Goal: Transaction & Acquisition: Purchase product/service

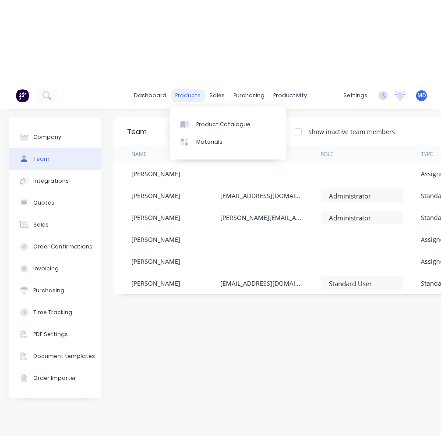
click at [183, 96] on div "products" at bounding box center [188, 95] width 34 height 13
click at [200, 121] on div "Product Catalogue" at bounding box center [223, 125] width 54 height 8
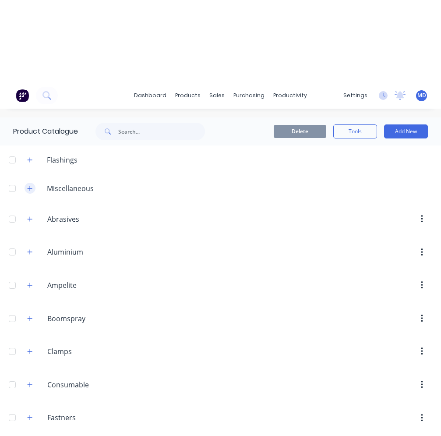
click at [33, 185] on button "button" at bounding box center [30, 188] width 11 height 11
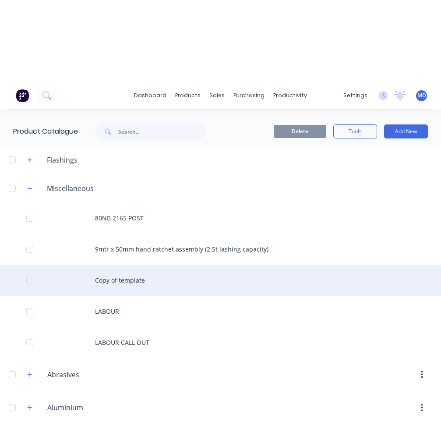
click at [138, 284] on div "Copy of template" at bounding box center [220, 280] width 441 height 31
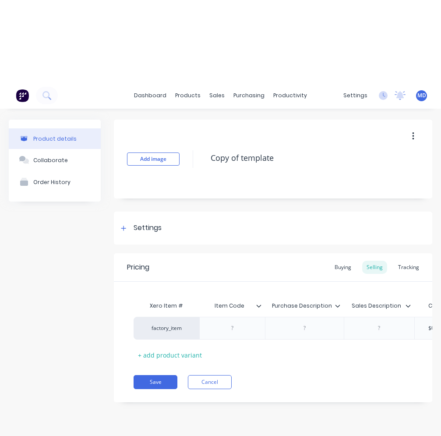
click at [222, 139] on button "button" at bounding box center [413, 136] width 21 height 16
click at [222, 158] on span "Duplicate" at bounding box center [381, 159] width 66 height 9
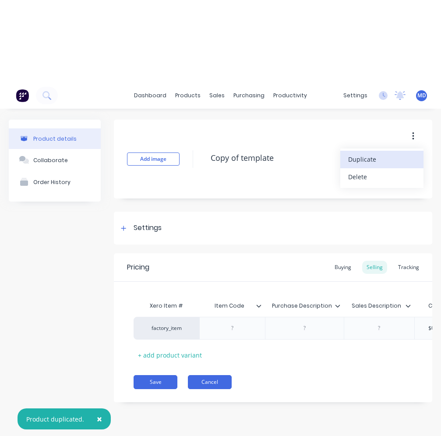
click at [213, 389] on button "Cancel" at bounding box center [210, 382] width 44 height 14
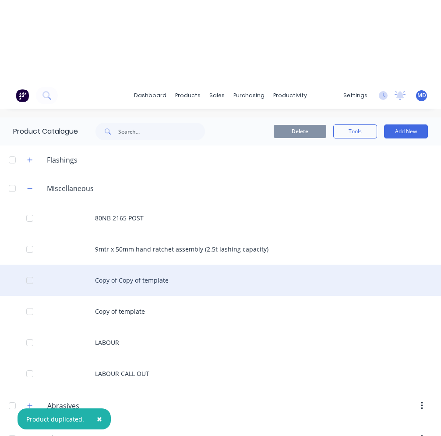
click at [120, 284] on div "Copy of Copy of template" at bounding box center [220, 280] width 441 height 31
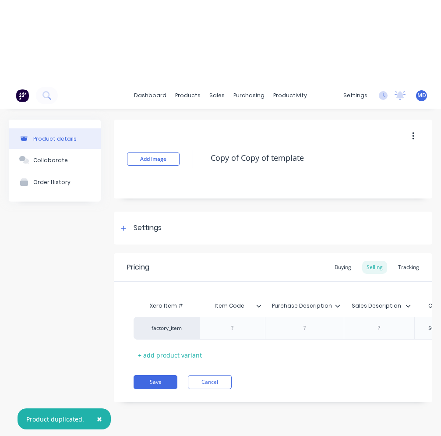
type textarea "x"
click at [136, 228] on div "Settings" at bounding box center [148, 228] width 28 height 11
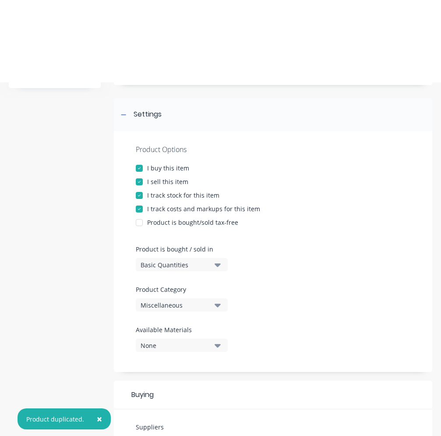
scroll to position [131, 0]
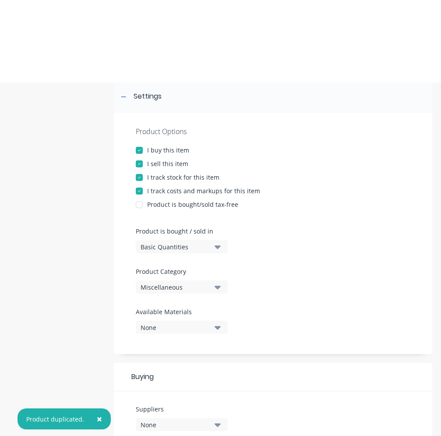
click at [184, 287] on div "Miscellaneous" at bounding box center [176, 287] width 70 height 9
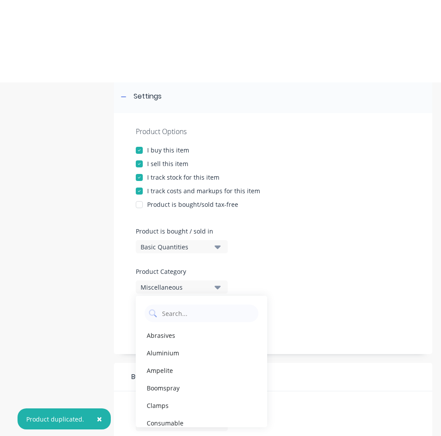
click at [184, 287] on div "Miscellaneous" at bounding box center [176, 287] width 70 height 9
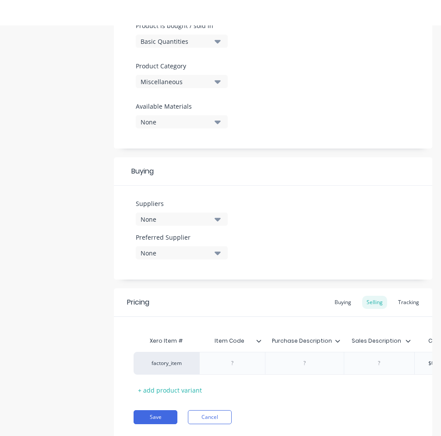
scroll to position [82, 0]
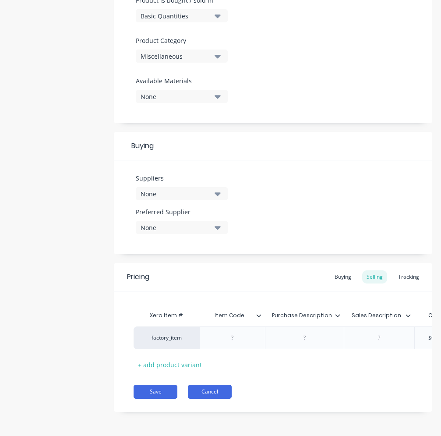
click at [209, 390] on button "Cancel" at bounding box center [210, 392] width 44 height 14
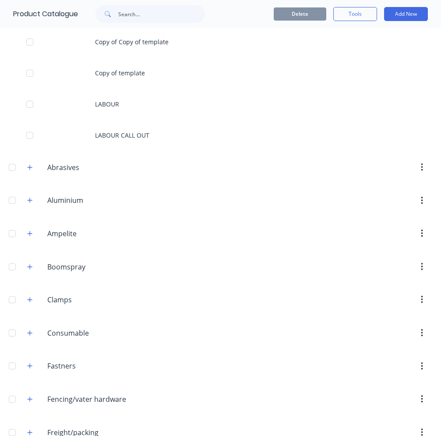
scroll to position [39, 0]
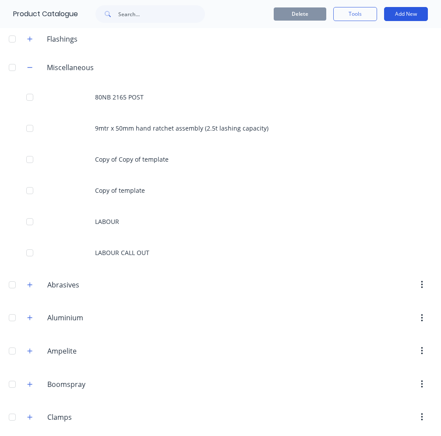
click at [222, 11] on button "Add New" at bounding box center [406, 14] width 44 height 14
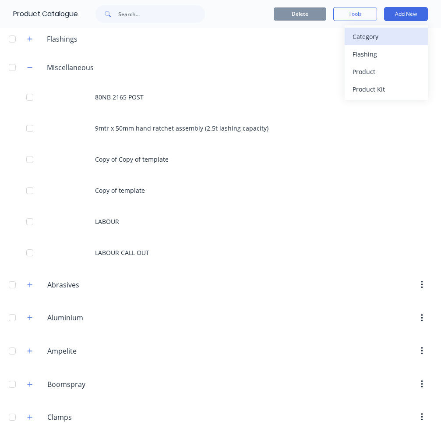
click at [222, 43] on button "Category" at bounding box center [386, 37] width 83 height 18
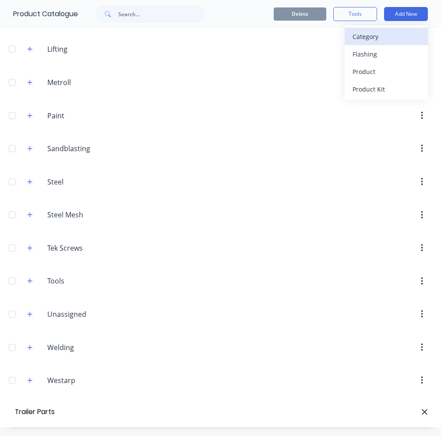
type input "Trailer Parts"
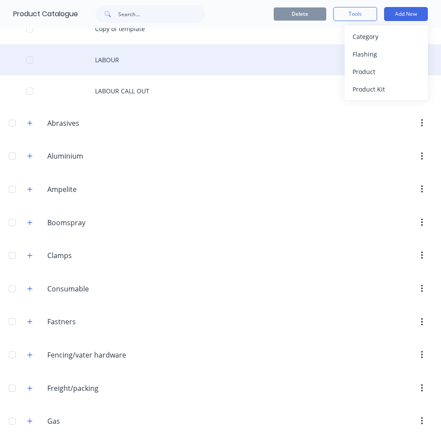
scroll to position [156, 0]
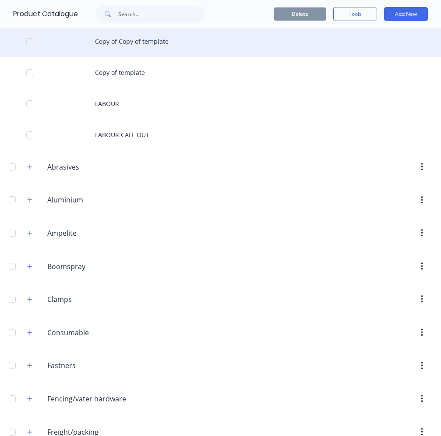
click at [145, 49] on div "Copy of Copy of template" at bounding box center [220, 41] width 441 height 31
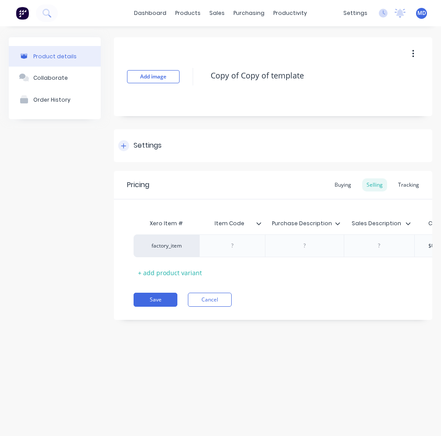
click at [143, 148] on div "Settings" at bounding box center [148, 145] width 28 height 11
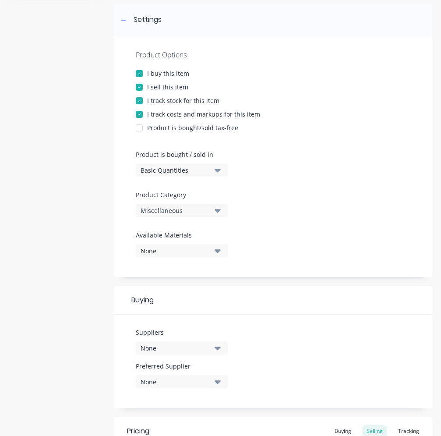
scroll to position [175, 0]
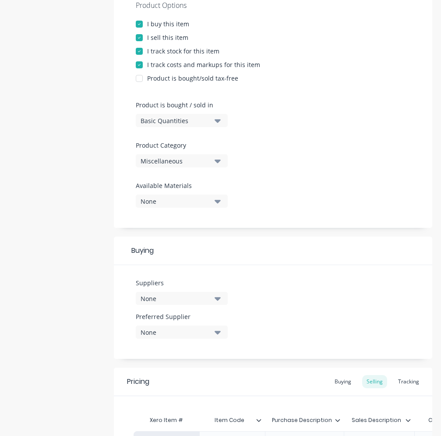
click at [172, 164] on div "Miscellaneous" at bounding box center [176, 160] width 70 height 9
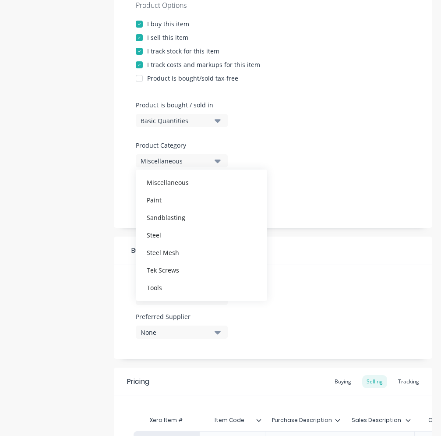
scroll to position [263, 0]
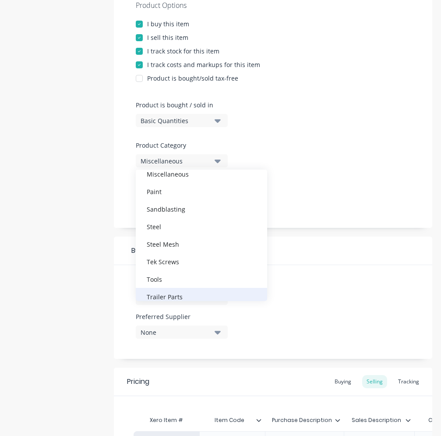
click at [177, 294] on div "Trailer Parts" at bounding box center [201, 297] width 131 height 18
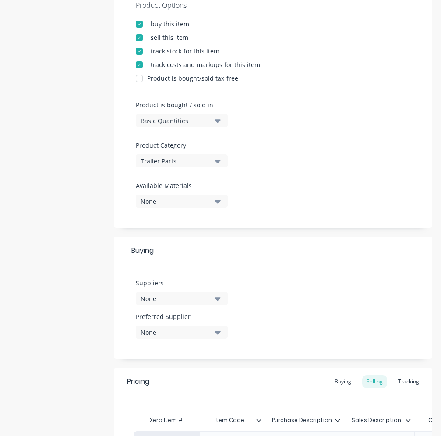
type textarea "x"
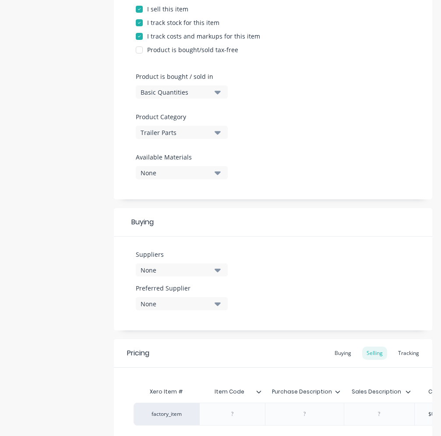
scroll to position [219, 0]
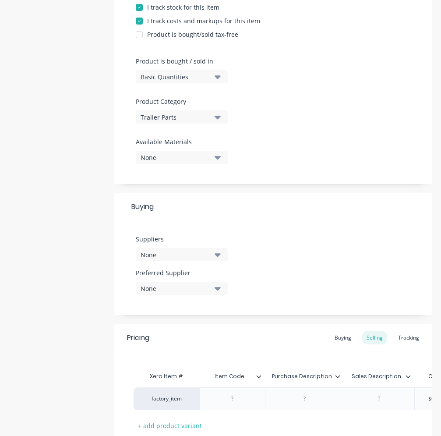
click at [194, 253] on div "None" at bounding box center [176, 254] width 70 height 9
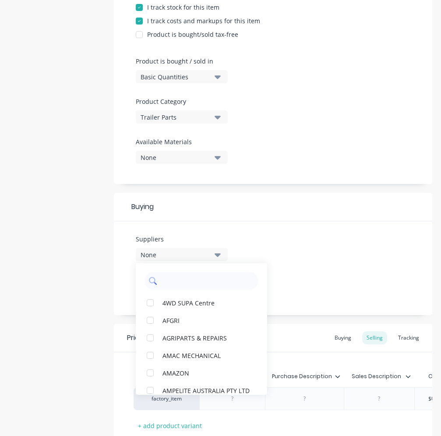
click at [179, 288] on input "text" at bounding box center [207, 281] width 93 height 18
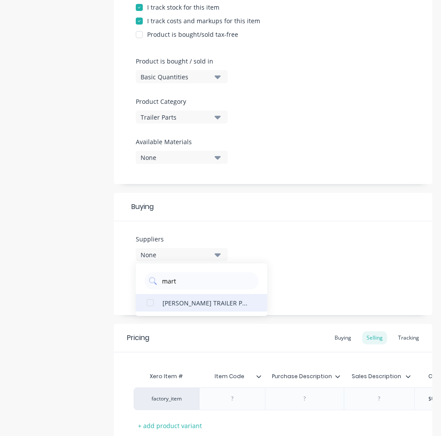
type input "mart"
click at [181, 300] on div "[PERSON_NAME] TRAILER PARTS" at bounding box center [207, 302] width 88 height 9
click at [222, 264] on div "Suppliers 1 suppliers selected [PERSON_NAME] TRAILER PARTS Preferred Supplier N…" at bounding box center [273, 268] width 319 height 94
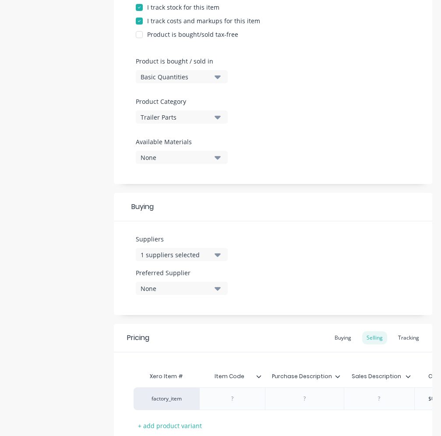
click at [222, 290] on button "None" at bounding box center [182, 288] width 92 height 13
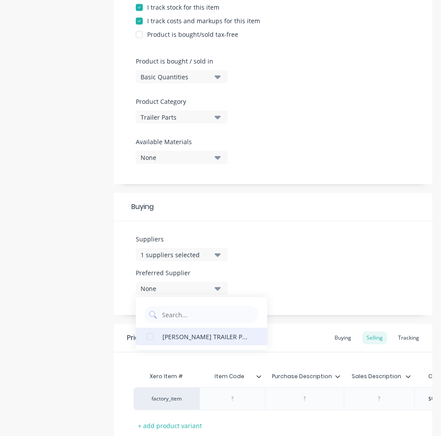
click at [196, 339] on div "[PERSON_NAME] TRAILER PARTS" at bounding box center [207, 336] width 88 height 9
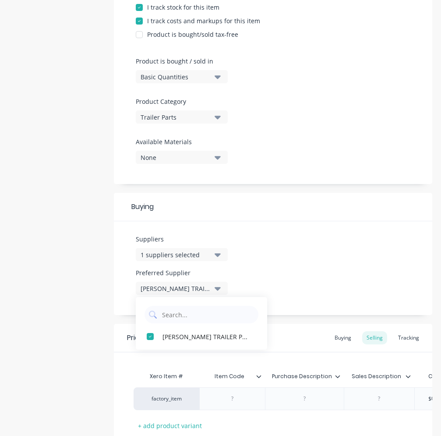
click at [222, 282] on div "Suppliers 1 suppliers selected mart Preferred Supplier [PERSON_NAME] TRAILER PA…" at bounding box center [273, 268] width 319 height 94
click at [222, 334] on div "Buying" at bounding box center [342, 337] width 25 height 13
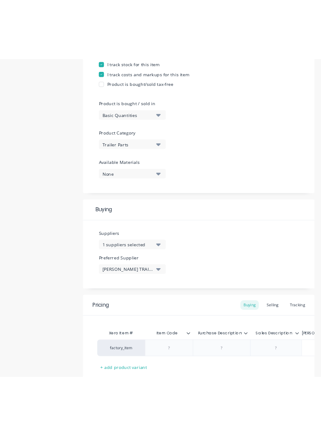
scroll to position [0, 67]
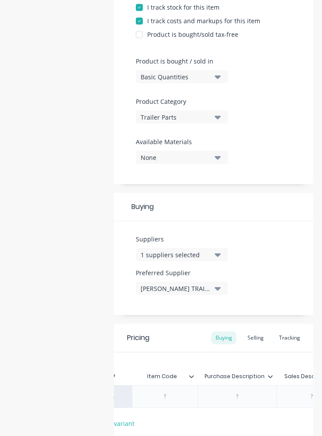
type textarea "x"
type input "$0.00"
drag, startPoint x: 281, startPoint y: 398, endPoint x: 243, endPoint y: 397, distance: 38.6
click at [222, 398] on input "$0.00" at bounding box center [273, 397] width 78 height 8
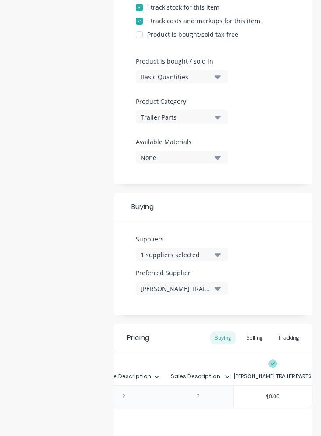
type textarea "x"
type input "1"
type textarea "x"
type input "16"
type textarea "x"
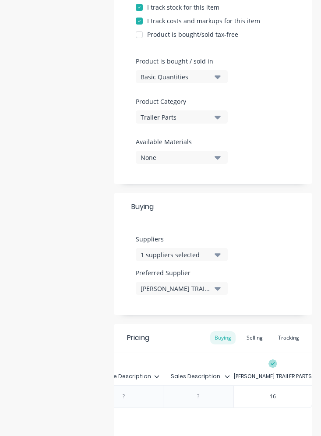
type input "167"
type textarea "x"
type input "167."
type textarea "x"
type input "167.3"
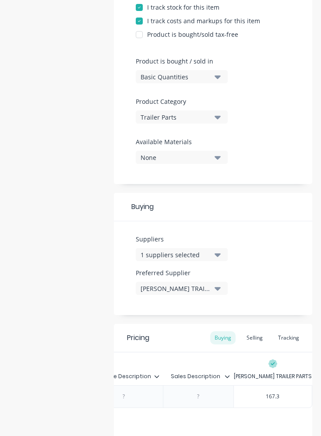
type textarea "x"
type input "167.33"
type textarea "x"
type input "167.336"
click at [222, 337] on div "Selling" at bounding box center [254, 337] width 25 height 13
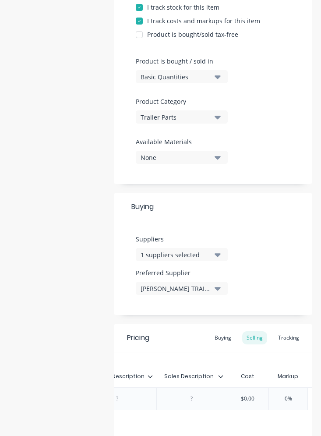
type input "$0.00"
drag, startPoint x: 255, startPoint y: 397, endPoint x: 241, endPoint y: 397, distance: 14.5
click at [222, 397] on input "$0.00" at bounding box center [248, 399] width 44 height 8
type textarea "x"
type input "1"
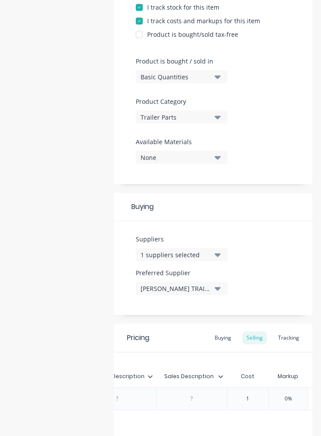
type textarea "x"
type input "16"
type textarea "x"
type input "167."
type textarea "x"
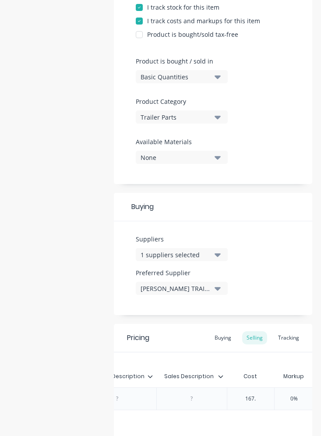
type input "167.3"
type textarea "x"
type input "167.33"
type textarea "x"
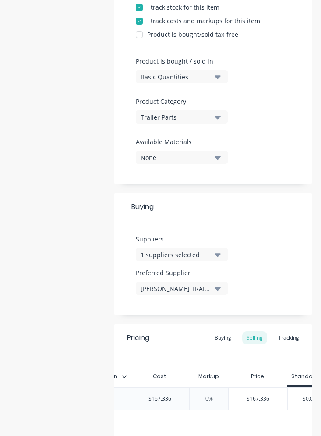
type input "167.336"
type input "0%"
drag, startPoint x: 213, startPoint y: 401, endPoint x: 205, endPoint y: 401, distance: 7.5
click at [205, 401] on input "0%" at bounding box center [209, 399] width 44 height 8
type textarea "x"
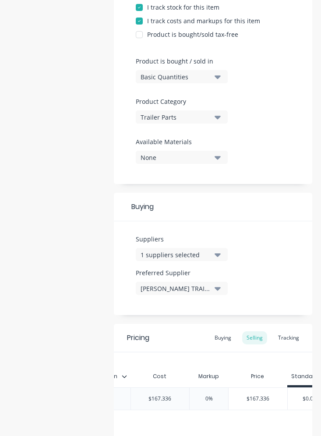
type input "4"
type textarea "x"
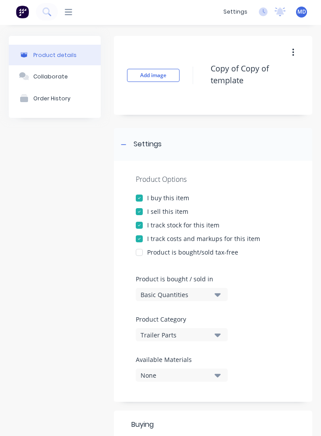
scroll to position [0, 0]
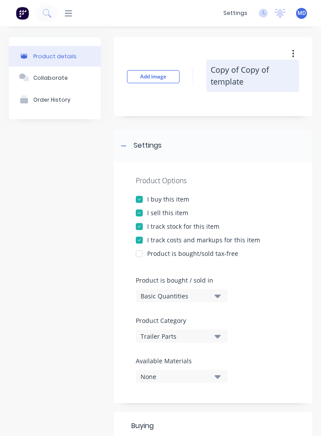
type input "40%"
drag, startPoint x: 212, startPoint y: 71, endPoint x: 266, endPoint y: 84, distance: 55.6
click at [222, 84] on textarea "Copy of Copy of template" at bounding box center [252, 76] width 93 height 32
paste textarea "STUB AXLE **400mm** 63MM SQ 3T/PR"
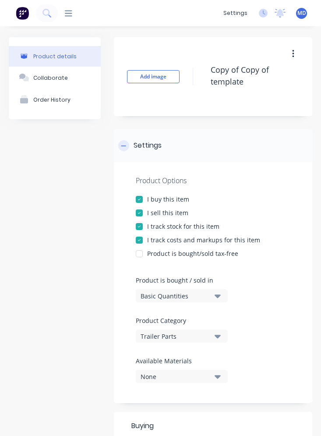
type textarea "x"
type textarea "STUB AXLE **400mm** 63MM SQ 3T/PR"
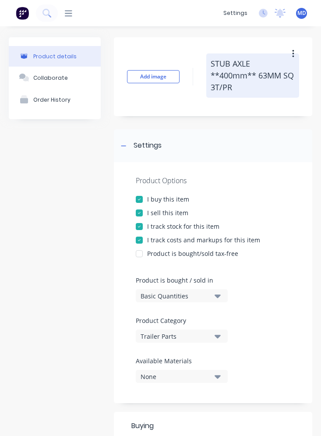
click at [222, 65] on textarea "STUB AXLE **400mm** 63MM SQ 3T/PR" at bounding box center [252, 75] width 93 height 44
type textarea "x"
type textarea "STUB AXLE *400mm** 63MM SQ 3T/PR"
type textarea "x"
type textarea "STUB AXLE **400mm** 63MM SQ 3T/PR"
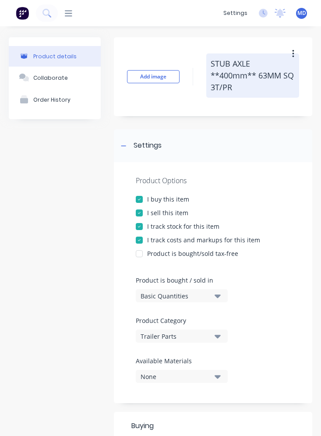
click at [222, 62] on textarea "STUB AXLE **400mm** 63MM SQ 3T/PR" at bounding box center [252, 75] width 93 height 44
type textarea "x"
type textarea "STUB AXLE**400mm** 63MM SQ 3T/PR"
type textarea "x"
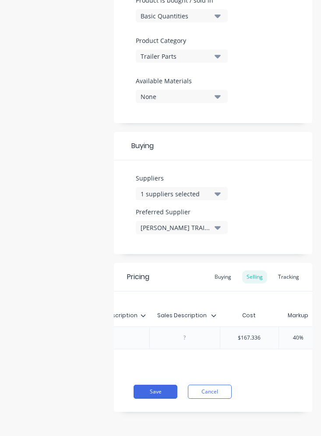
scroll to position [0, 143]
type textarea "STUB AXLE **400mm** 63MM SQ 3T/PR"
type textarea "x"
type textarea "STUB AXLE **400mm** 63MM SQ 3T/PR"
click at [222, 334] on div at bounding box center [236, 337] width 44 height 11
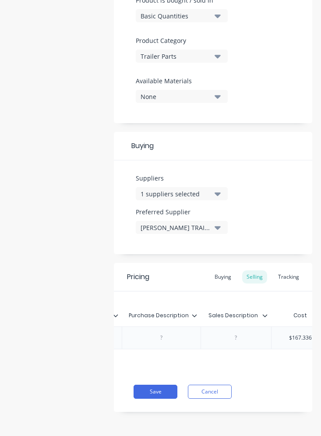
paste div
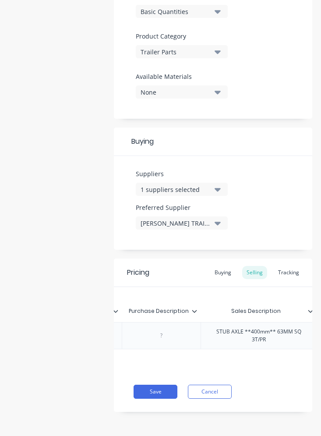
click at [161, 340] on div at bounding box center [161, 335] width 79 height 27
type textarea "x"
drag, startPoint x: 161, startPoint y: 340, endPoint x: 146, endPoint y: 332, distance: 16.7
click at [146, 332] on div at bounding box center [162, 335] width 44 height 11
paste div
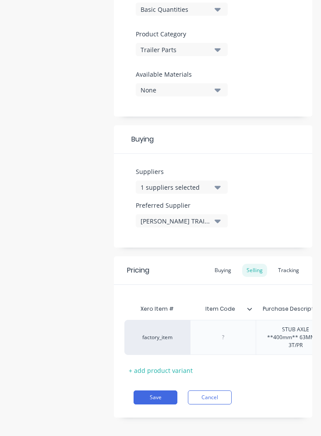
scroll to position [0, 0]
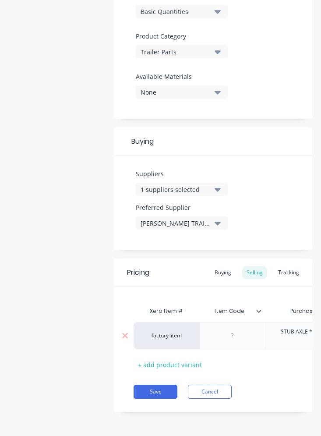
type textarea "x"
click at [222, 337] on div at bounding box center [233, 335] width 44 height 11
paste div
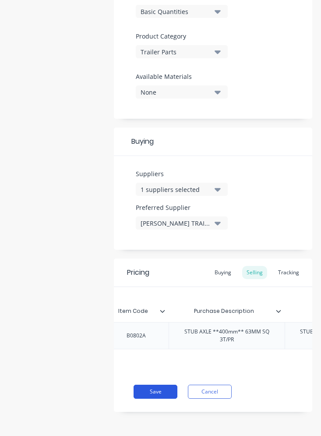
click at [172, 397] on button "Save" at bounding box center [156, 392] width 44 height 14
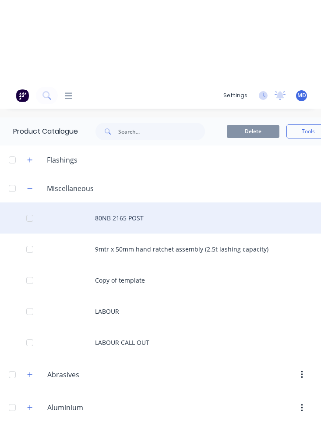
scroll to position [88, 0]
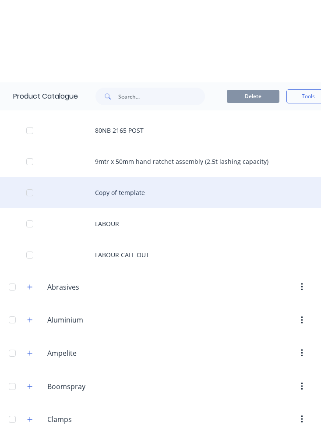
click at [132, 195] on div "Copy of template" at bounding box center [160, 192] width 321 height 31
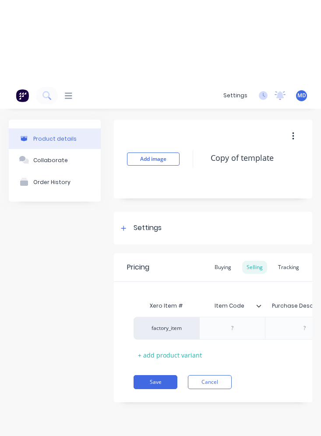
click at [222, 137] on icon "button" at bounding box center [293, 136] width 2 height 10
click at [222, 156] on span "Duplicate" at bounding box center [261, 159] width 66 height 9
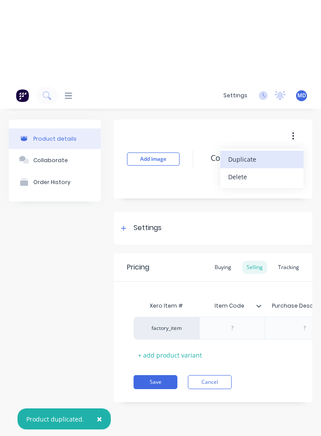
click at [222, 156] on span "Duplicate" at bounding box center [261, 159] width 66 height 9
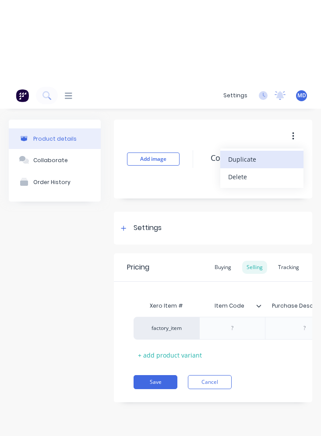
click at [222, 156] on span "Duplicate" at bounding box center [261, 159] width 66 height 9
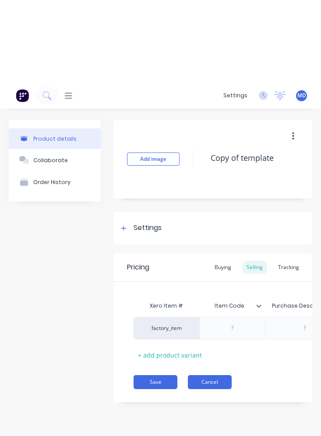
click at [208, 387] on button "Cancel" at bounding box center [210, 382] width 44 height 14
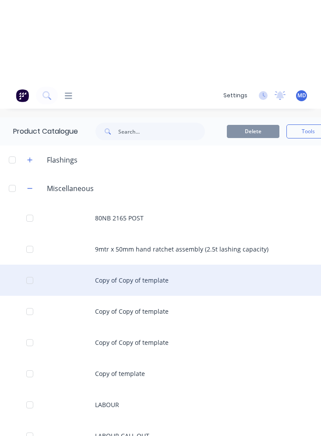
click at [159, 281] on div "Copy of Copy of template" at bounding box center [160, 280] width 321 height 31
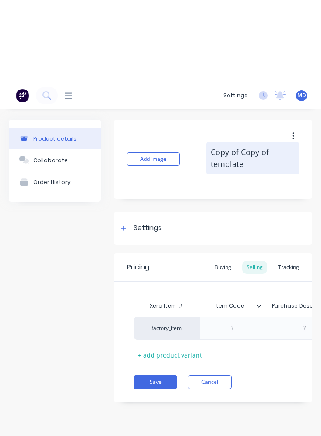
click at [206, 152] on textarea "Copy of Copy of template" at bounding box center [252, 158] width 93 height 32
drag, startPoint x: 206, startPoint y: 152, endPoint x: 266, endPoint y: 159, distance: 60.8
click at [222, 159] on textarea "Copy of Copy of template" at bounding box center [252, 158] width 93 height 32
paste textarea "HUB COMPLETE (SWL 3T/PR) EA 6 STUD L/C * USE H0835A W/P SEAL *"
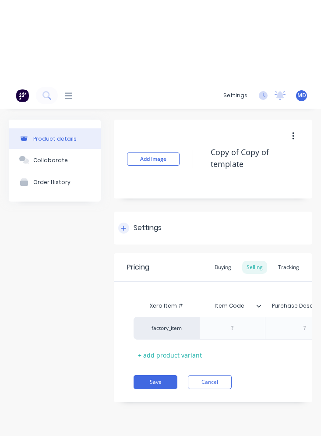
type textarea "x"
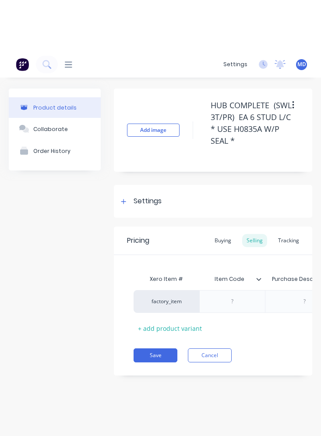
scroll to position [82, 0]
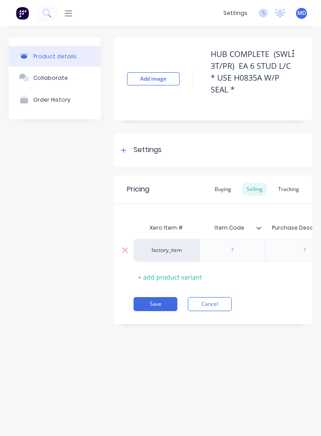
type textarea "HUB COMPLETE (SWL 3T/PR) EA 6 STUD L/C * USE H0835A W/P SEAL *"
type textarea "x"
type textarea "HUB COMPLETE (SWL 3T/PR) EA 6 STUD L/C * USE H0835A W/P SEAL *"
click at [222, 249] on div at bounding box center [305, 250] width 44 height 11
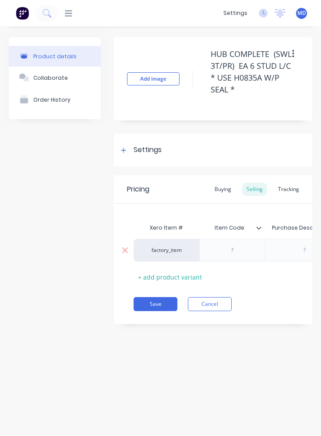
paste div
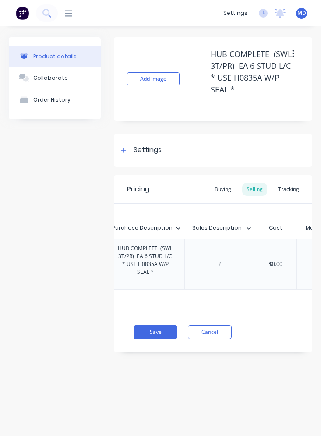
scroll to position [0, 166]
type textarea "x"
click at [219, 267] on div "Xero Item # Item Code Purchase Description Sales Description Cost Markup Price …" at bounding box center [213, 258] width 199 height 108
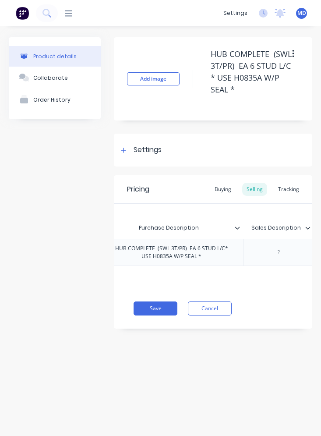
paste div
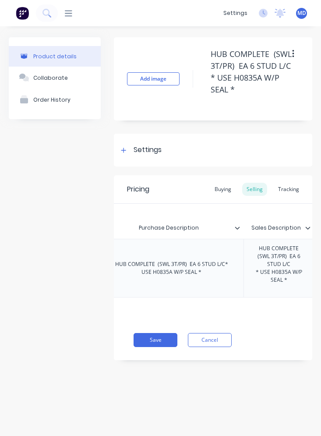
scroll to position [0, 0]
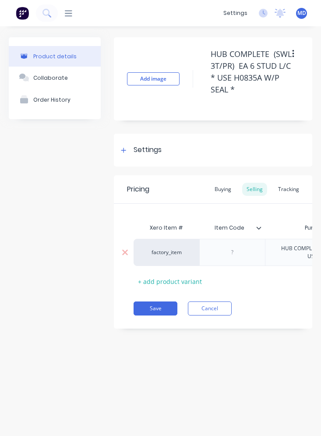
type textarea "x"
click at [222, 254] on div at bounding box center [233, 252] width 44 height 11
paste div
click at [153, 155] on div "Settings" at bounding box center [148, 150] width 28 height 11
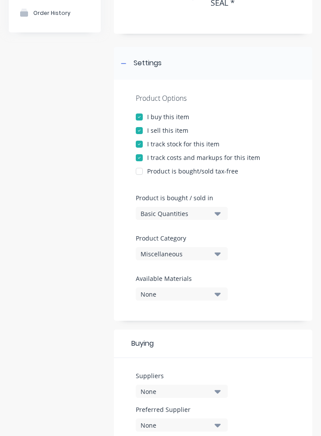
scroll to position [88, 0]
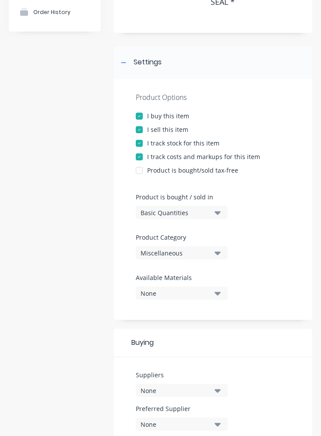
click at [176, 253] on div "Miscellaneous" at bounding box center [176, 252] width 70 height 9
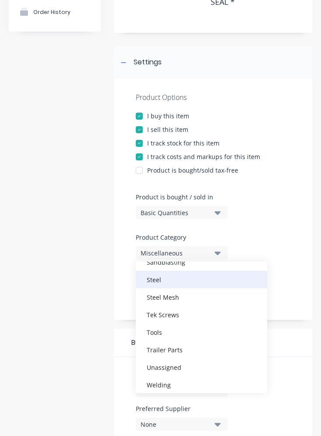
scroll to position [307, 0]
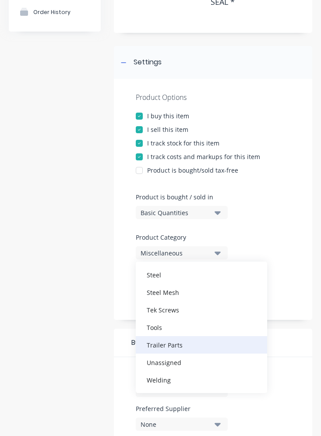
click at [178, 348] on div "Trailer Parts" at bounding box center [201, 345] width 131 height 18
type textarea "x"
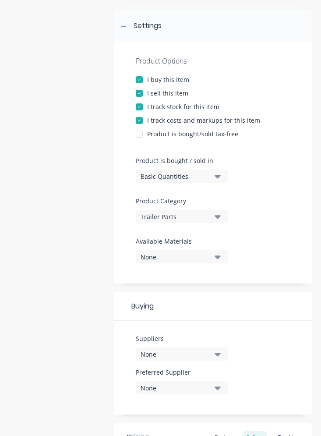
scroll to position [219, 0]
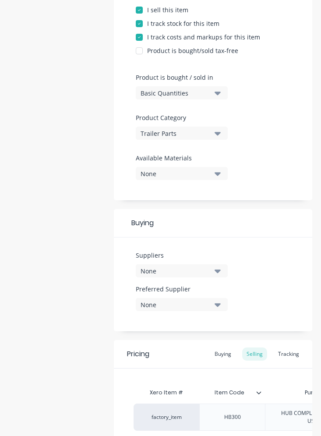
click at [184, 273] on div "None" at bounding box center [176, 270] width 70 height 9
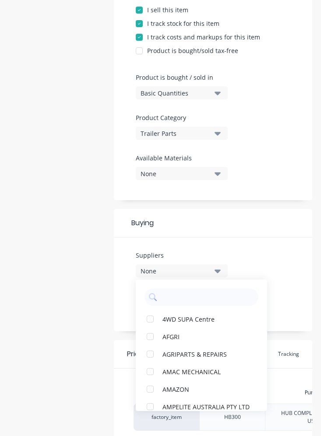
click at [177, 273] on div "None" at bounding box center [176, 270] width 70 height 9
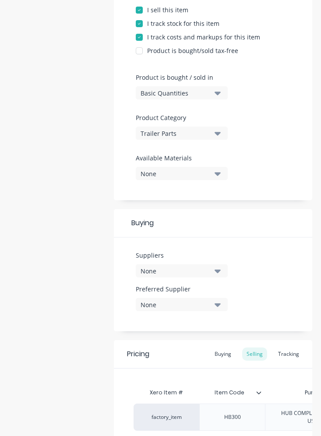
click at [178, 273] on div "None" at bounding box center [176, 270] width 70 height 9
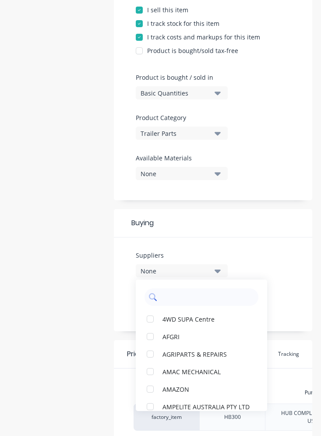
click at [175, 305] on input "text" at bounding box center [207, 297] width 93 height 18
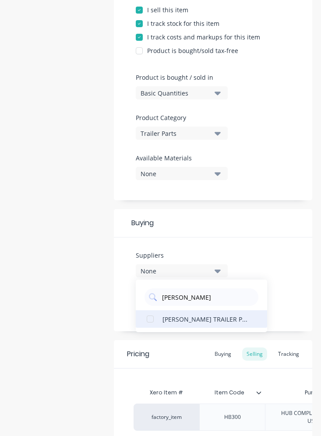
type input "[PERSON_NAME]"
click at [183, 326] on button "[PERSON_NAME] TRAILER PARTS" at bounding box center [201, 319] width 131 height 18
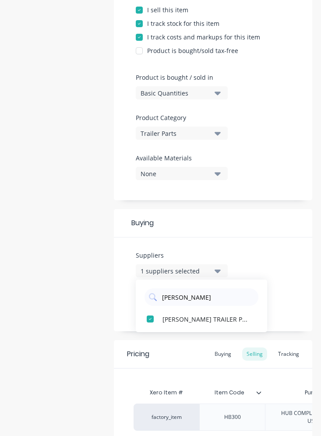
click at [222, 273] on div "Suppliers 1 suppliers selected [PERSON_NAME] TRAILER PARTS Preferred Supplier N…" at bounding box center [213, 285] width 199 height 94
click at [218, 302] on icon "button" at bounding box center [218, 305] width 6 height 10
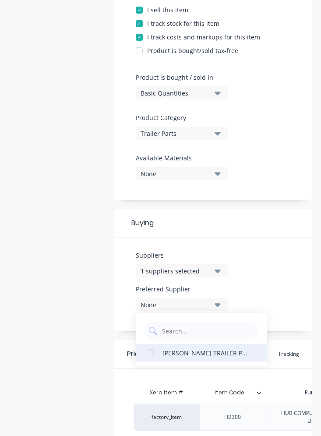
click at [194, 354] on div "[PERSON_NAME] TRAILER PARTS" at bounding box center [207, 352] width 88 height 9
type textarea "x"
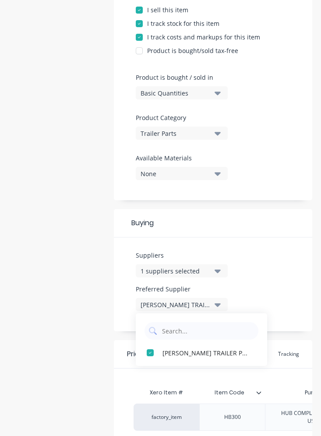
click at [222, 274] on div "Suppliers 1 suppliers selected [PERSON_NAME] Preferred Supplier [PERSON_NAME] T…" at bounding box center [213, 285] width 199 height 94
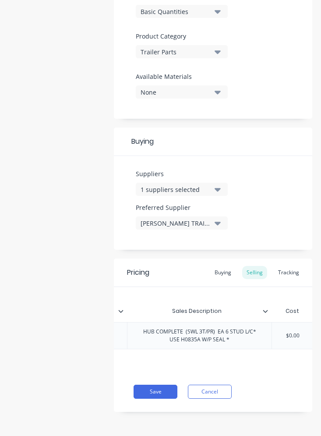
scroll to position [0, 313]
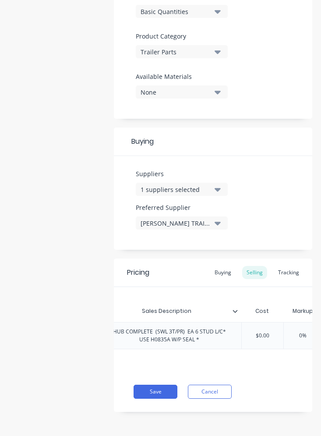
type input "$0.00"
drag, startPoint x: 273, startPoint y: 327, endPoint x: 249, endPoint y: 327, distance: 24.1
click at [222, 332] on input "$0.00" at bounding box center [263, 336] width 44 height 8
type textarea "x"
type input "2"
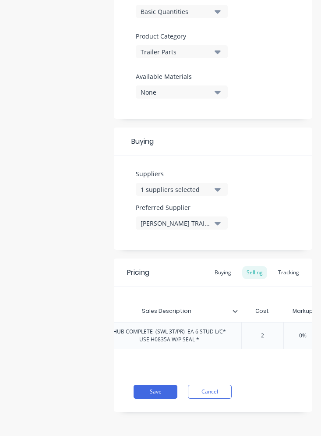
type textarea "x"
type input "20"
type textarea "x"
type input "204."
type textarea "x"
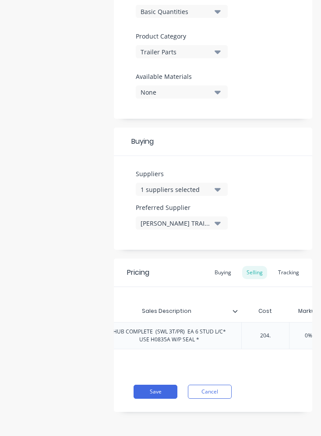
type input "204.3"
type textarea "x"
type input "204.35"
type textarea "x"
type input "204.352"
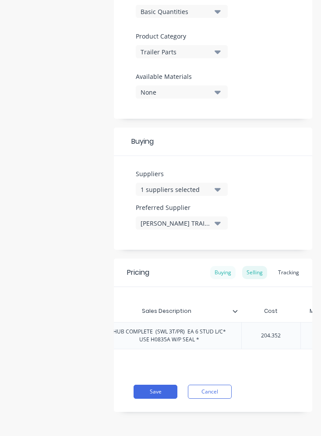
click at [212, 267] on div "Buying" at bounding box center [222, 272] width 25 height 13
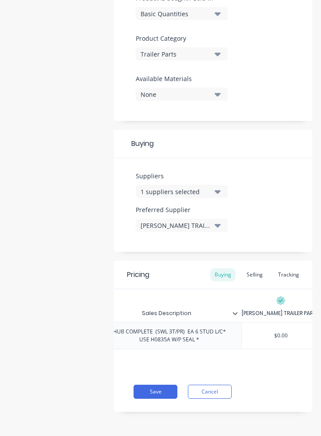
type input "$0.00"
drag, startPoint x: 287, startPoint y: 327, endPoint x: 257, endPoint y: 315, distance: 33.2
click at [222, 325] on div "$0.00 $0.00" at bounding box center [281, 336] width 78 height 22
type textarea "x"
type input "2"
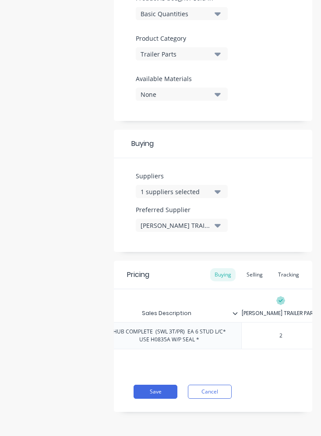
type textarea "x"
type input "20"
type textarea "x"
type input "204"
type textarea "x"
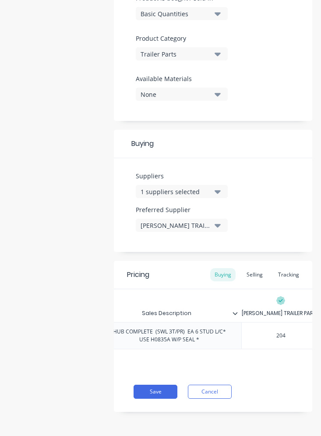
type input "204."
type textarea "x"
type input "204.3"
type textarea "x"
type input "204.35"
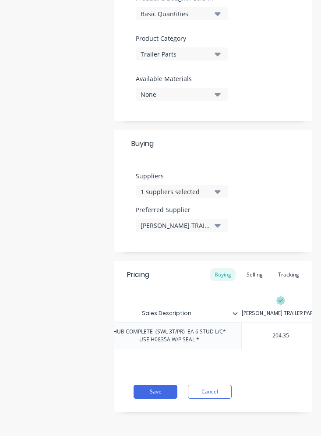
type textarea "x"
type input "204.352"
click at [222, 270] on div "Selling" at bounding box center [254, 274] width 25 height 13
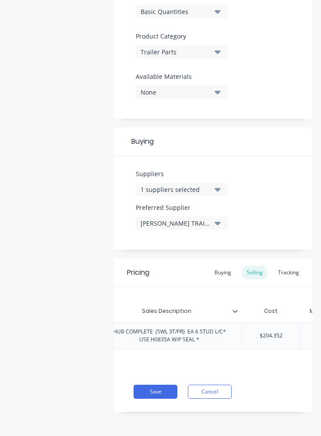
scroll to position [0, 436]
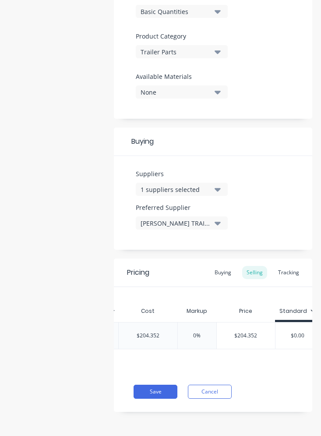
type input "0%"
drag, startPoint x: 205, startPoint y: 332, endPoint x: 190, endPoint y: 330, distance: 15.4
click at [190, 332] on input "0%" at bounding box center [197, 336] width 44 height 8
type textarea "x"
type input "4"
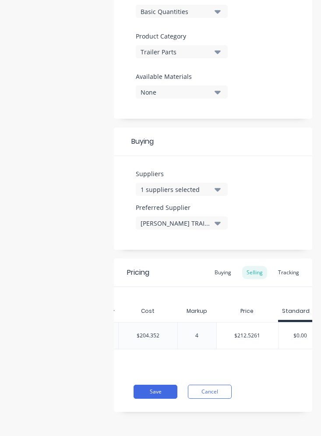
type textarea "x"
type input "40"
click at [191, 374] on div "Pricing Buying Selling Tracking Xero Item # Item Code Purchase Description Sale…" at bounding box center [213, 335] width 199 height 153
click at [166, 393] on button "Save" at bounding box center [156, 392] width 44 height 14
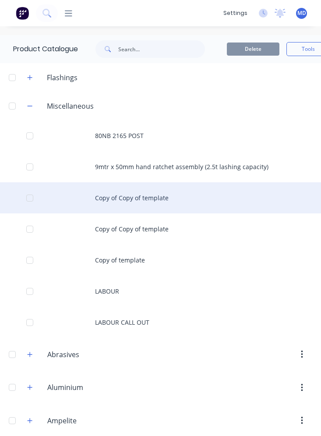
click at [120, 196] on div "Copy of Copy of template" at bounding box center [160, 197] width 321 height 31
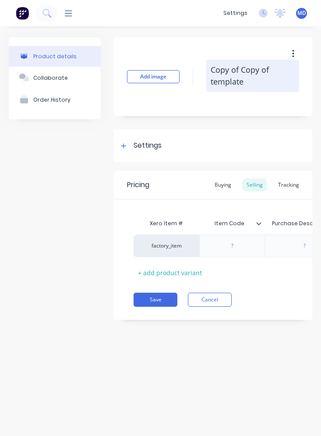
drag, startPoint x: 210, startPoint y: 67, endPoint x: 268, endPoint y: 79, distance: 59.0
click at [222, 79] on textarea "Copy of Copy of template" at bounding box center [252, 76] width 93 height 32
paste textarea "220MM X 65MM X 16MM U BOLT SQ"
type textarea "x"
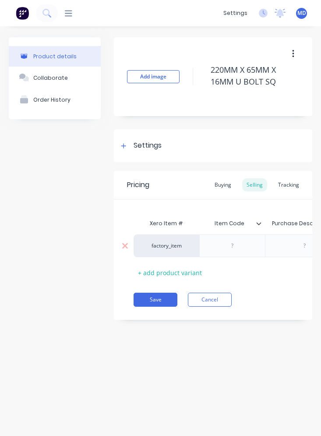
type textarea "220MM X 65MM X 16MM U BOLT SQ"
type textarea "x"
type textarea "220MM X 65MM X 16MM U BOLT SQ"
click at [222, 243] on div at bounding box center [305, 245] width 44 height 11
paste div
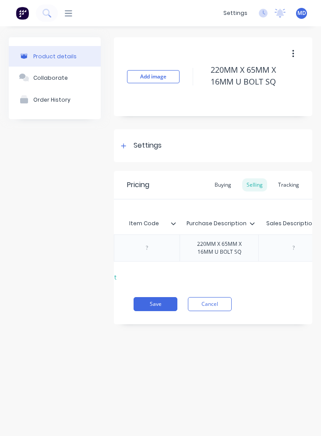
scroll to position [0, 130]
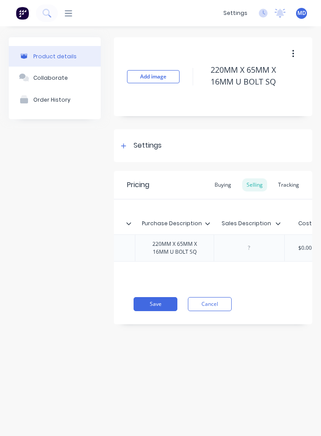
type textarea "x"
click at [222, 248] on div at bounding box center [275, 247] width 71 height 27
paste div
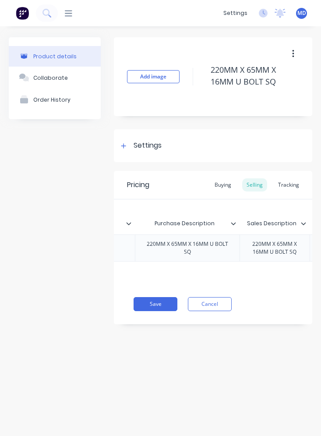
scroll to position [0, 0]
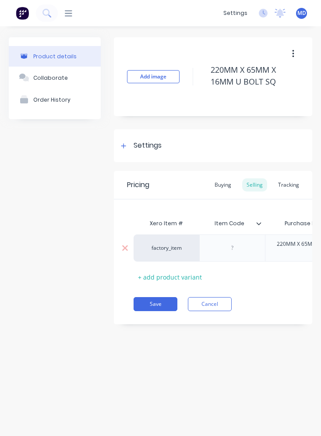
click at [222, 256] on div at bounding box center [232, 247] width 66 height 27
type textarea "x"
click at [222, 250] on div at bounding box center [233, 247] width 44 height 11
paste div
click at [145, 145] on div "Settings" at bounding box center [148, 145] width 28 height 11
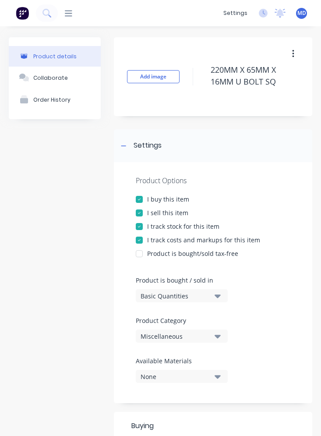
click at [175, 333] on div "Miscellaneous" at bounding box center [176, 336] width 70 height 9
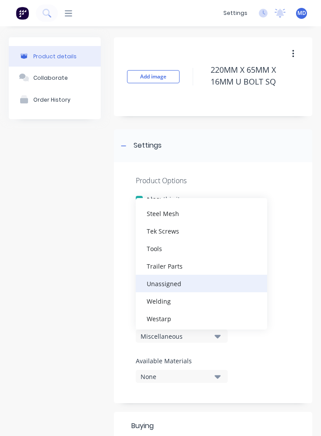
scroll to position [324, 0]
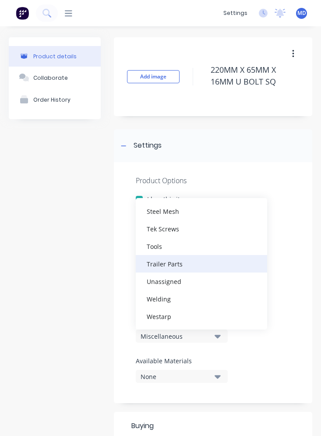
click at [175, 265] on div "Trailer Parts" at bounding box center [201, 264] width 131 height 18
type textarea "x"
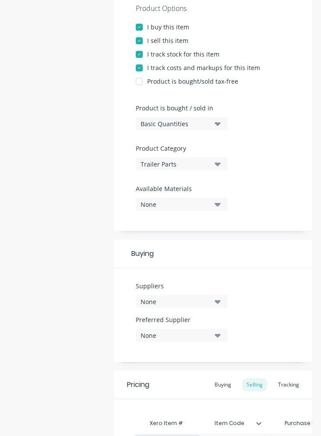
scroll to position [175, 0]
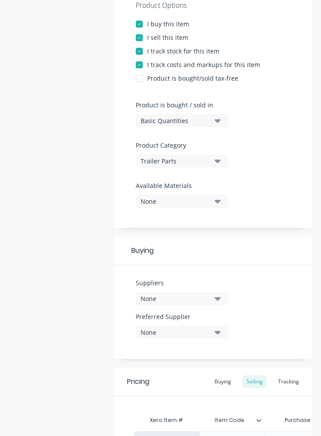
click at [190, 298] on div "None" at bounding box center [176, 298] width 70 height 9
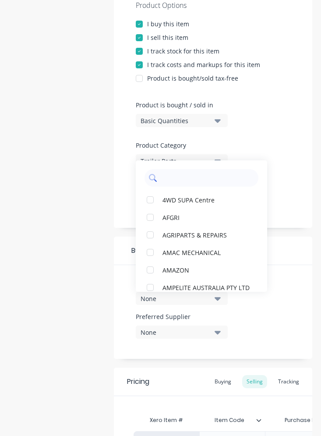
click at [180, 184] on input "text" at bounding box center [207, 178] width 93 height 18
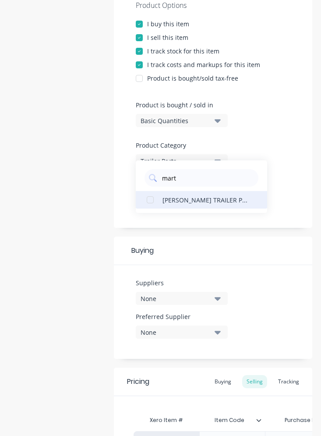
type input "mart"
click at [167, 198] on div "[PERSON_NAME] TRAILER PARTS" at bounding box center [207, 199] width 88 height 9
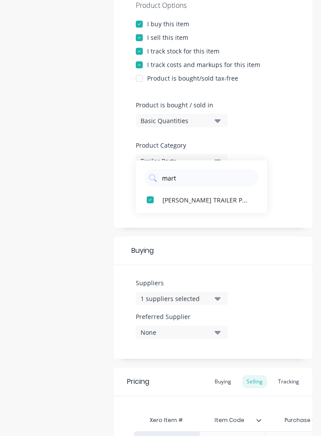
click at [222, 332] on button "None" at bounding box center [182, 332] width 92 height 13
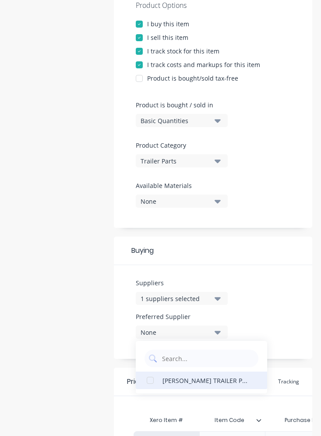
click at [210, 383] on div "[PERSON_NAME] TRAILER PARTS" at bounding box center [207, 380] width 88 height 9
type textarea "x"
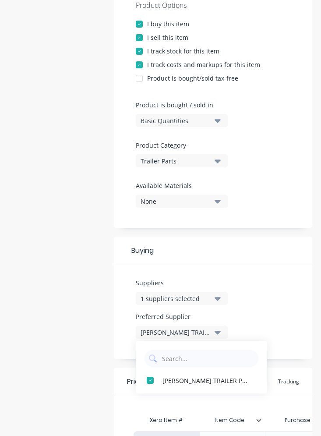
click at [222, 272] on div "Suppliers 1 suppliers selected mart Preferred Supplier [PERSON_NAME] TRAILER PA…" at bounding box center [213, 312] width 199 height 94
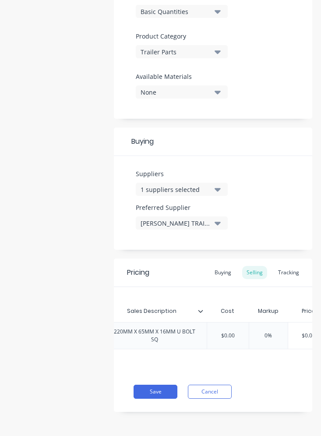
scroll to position [0, 325]
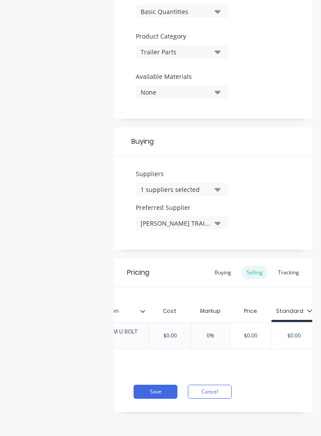
type input "$0.00"
drag, startPoint x: 181, startPoint y: 331, endPoint x: 163, endPoint y: 331, distance: 17.1
click at [163, 332] on input "$0.00" at bounding box center [170, 336] width 44 height 8
type textarea "x"
type input "1"
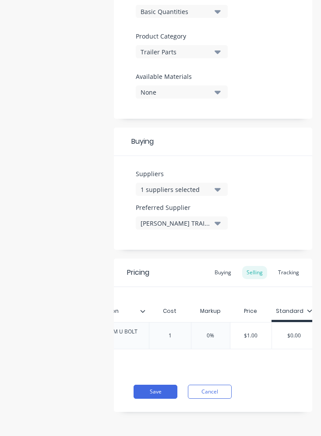
type textarea "x"
type input "19."
type textarea "x"
type input "19.8"
type textarea "x"
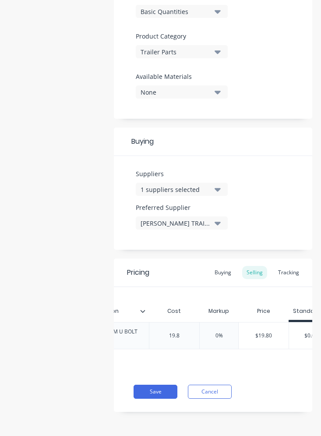
type input "19.83"
type textarea "x"
type input "19.832"
click at [217, 268] on div "Buying" at bounding box center [222, 272] width 25 height 13
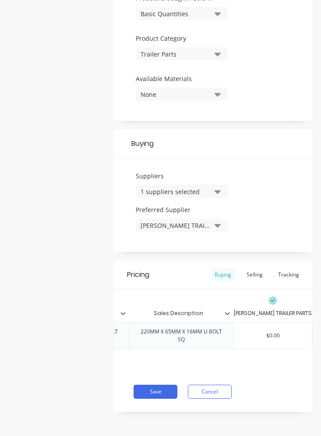
scroll to position [289, 0]
type input "$0.00"
drag, startPoint x: 275, startPoint y: 331, endPoint x: 239, endPoint y: 329, distance: 36.4
click at [222, 332] on input "$0.00" at bounding box center [273, 336] width 78 height 8
type textarea "x"
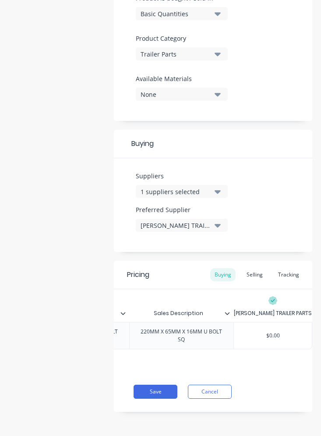
type input "1"
type textarea "x"
type input "19"
type textarea "x"
type input "198"
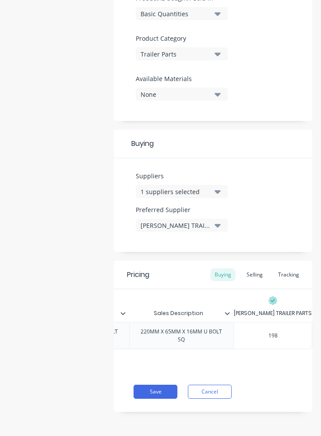
type textarea "x"
type input "1983"
type textarea "x"
type input "19832"
type textarea "x"
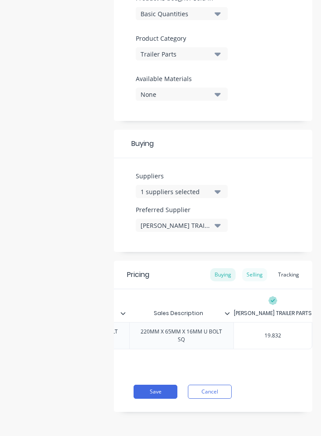
type input "19.832"
click at [222, 268] on div "Selling" at bounding box center [254, 274] width 25 height 13
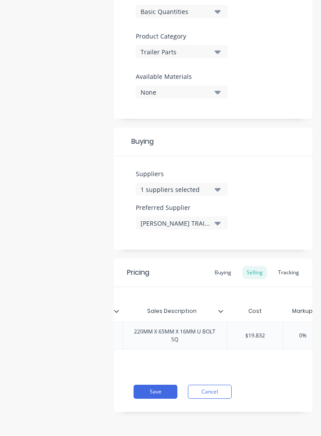
click at [222, 326] on div "0%" at bounding box center [303, 336] width 44 height 22
type input "0%"
click at [222, 332] on input "0%" at bounding box center [284, 336] width 44 height 8
type textarea "x"
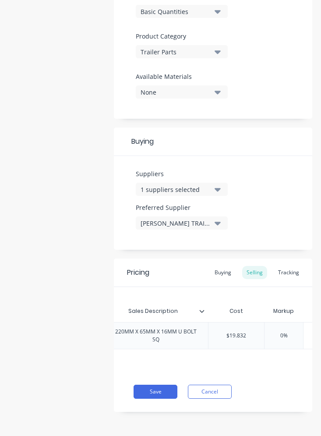
type input "4%"
type textarea "x"
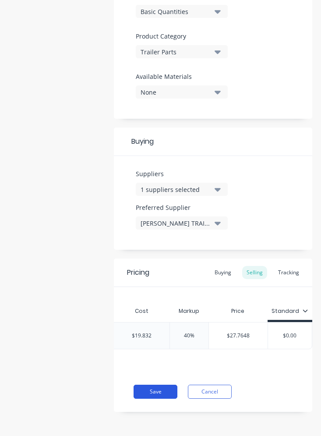
type input "40%"
click at [165, 396] on button "Save" at bounding box center [156, 392] width 44 height 14
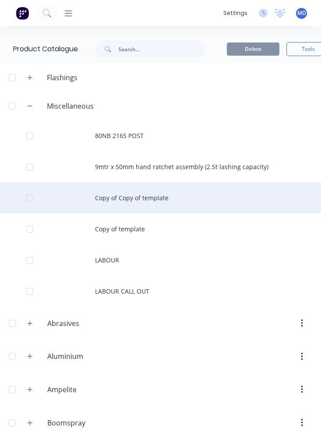
click at [171, 198] on div "Copy of Copy of template" at bounding box center [160, 197] width 321 height 31
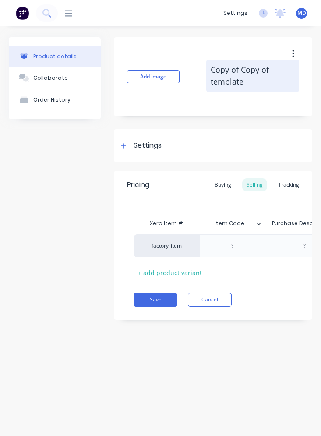
drag, startPoint x: 208, startPoint y: 67, endPoint x: 277, endPoint y: 84, distance: 70.5
click at [222, 84] on textarea "Copy of Copy of template" at bounding box center [252, 76] width 93 height 32
paste textarea "65MM SQUARE AXLE SADDLE"
type textarea "x"
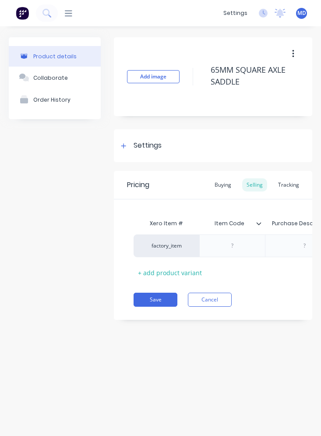
scroll to position [0, 60]
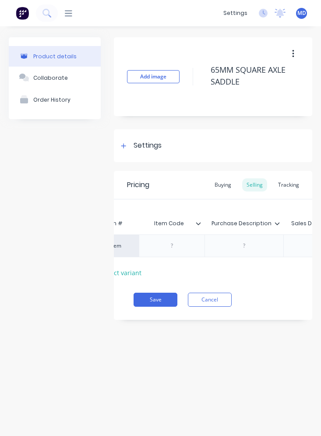
type textarea "65MM SQUARE AXLE SADDLE"
type textarea "x"
type textarea "65MM SQUARE AXLE SADDLE"
click at [222, 245] on div at bounding box center [245, 245] width 44 height 11
paste div
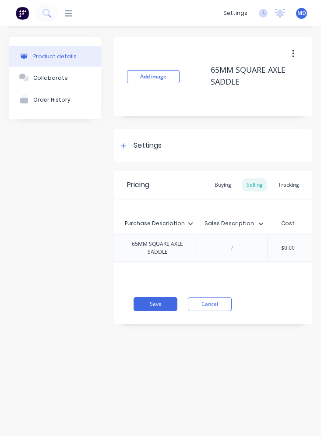
scroll to position [0, 152]
type textarea "x"
click at [222, 253] on div at bounding box center [228, 247] width 44 height 11
paste div
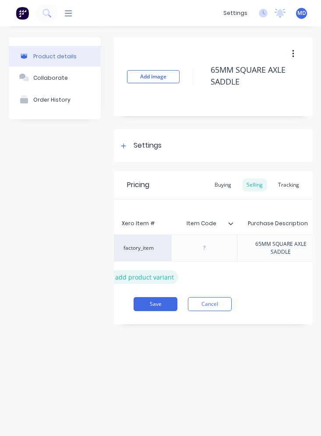
scroll to position [0, 26]
type textarea "x"
click at [205, 246] on div at bounding box center [207, 247] width 44 height 11
paste div
click at [148, 147] on div "Settings" at bounding box center [148, 145] width 28 height 11
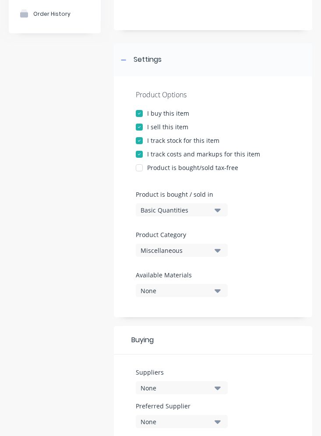
scroll to position [88, 0]
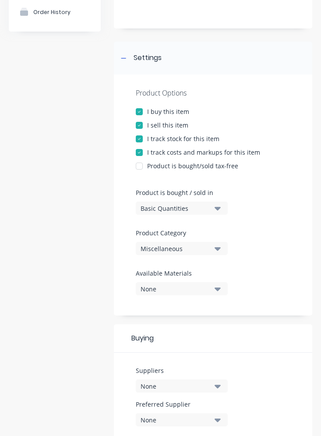
click at [168, 250] on div "Miscellaneous" at bounding box center [176, 248] width 70 height 9
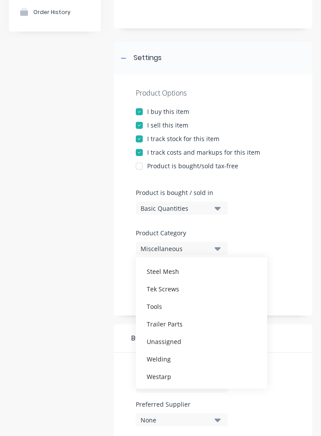
scroll to position [324, 0]
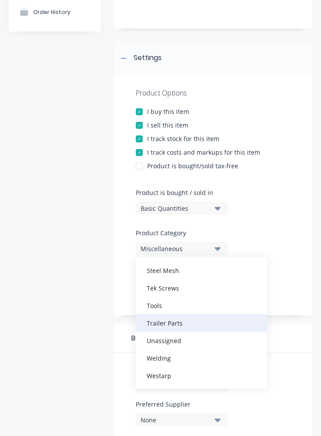
click at [167, 320] on div "Trailer Parts" at bounding box center [201, 323] width 131 height 18
type textarea "x"
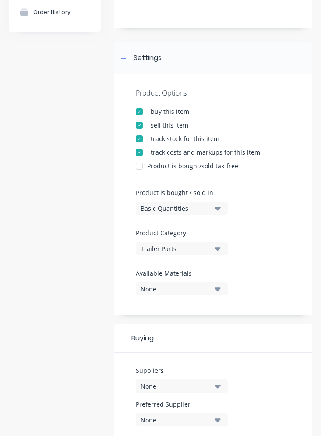
click at [168, 390] on div "None" at bounding box center [176, 386] width 70 height 9
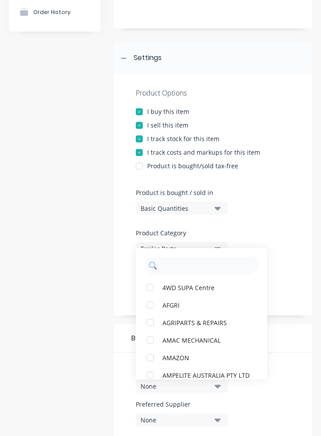
click at [177, 269] on input "text" at bounding box center [207, 266] width 93 height 18
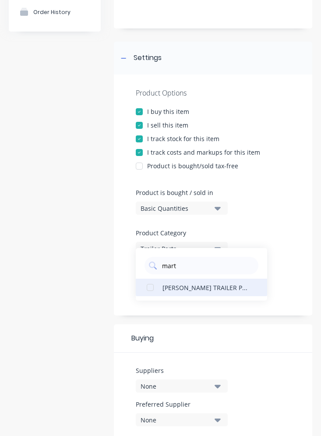
type input "mart"
click at [170, 288] on div "[PERSON_NAME] TRAILER PARTS" at bounding box center [207, 287] width 88 height 9
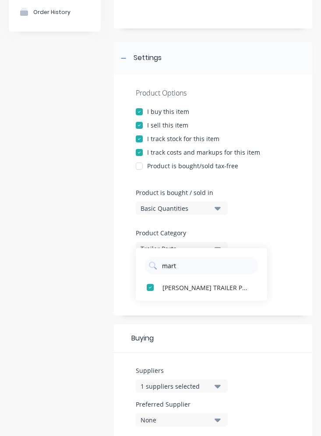
click at [186, 416] on div "None" at bounding box center [176, 419] width 70 height 9
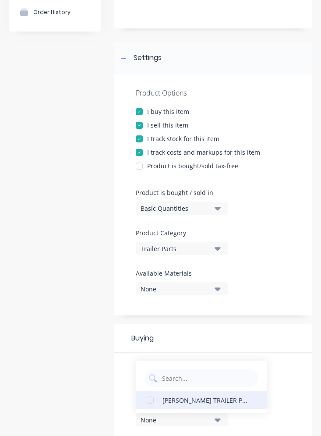
click at [187, 395] on div "[PERSON_NAME] TRAILER PARTS" at bounding box center [207, 399] width 88 height 9
type textarea "x"
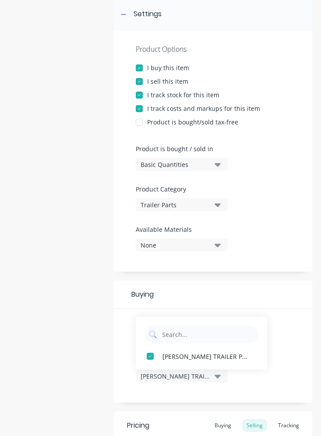
click at [105, 333] on div "Product details Collaborate Order History Add image 65MM SQUARE AXLE SADDLE Set…" at bounding box center [161, 242] width 304 height 672
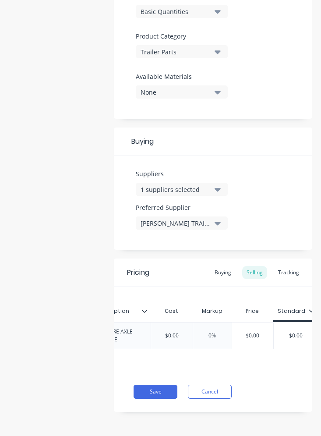
scroll to position [0, 301]
type input "$0.00"
drag, startPoint x: 168, startPoint y: 331, endPoint x: 132, endPoint y: 327, distance: 35.8
click at [136, 328] on div "factory_item D2107 65MM SQUARE AXLE SADDLE 65MM SQUARE AXLE SADDLE $0.00 $0.00 …" at bounding box center [76, 335] width 474 height 27
type textarea "x"
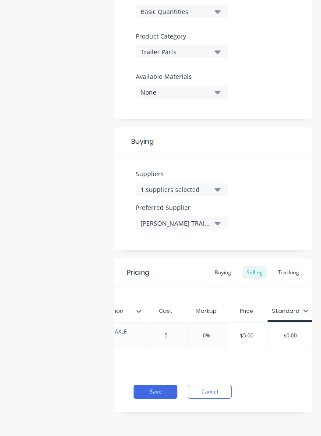
type input "5."
type textarea "x"
type input "5.9"
type textarea "x"
type input "5.92"
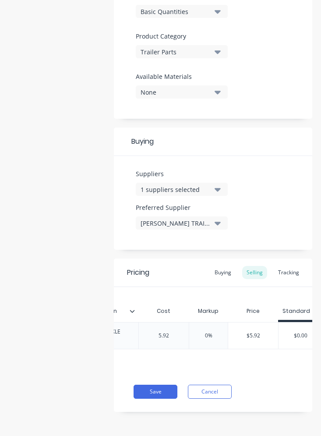
type textarea "x"
type input "5.928"
click at [216, 266] on div "Buying" at bounding box center [222, 272] width 25 height 13
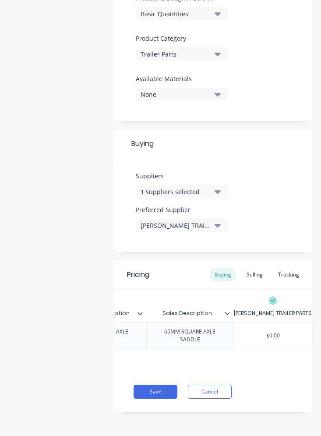
type input "$0.00"
drag, startPoint x: 276, startPoint y: 326, endPoint x: 234, endPoint y: 326, distance: 42.5
click at [222, 332] on input "$0.00" at bounding box center [273, 336] width 78 height 8
type textarea "x"
type input "5"
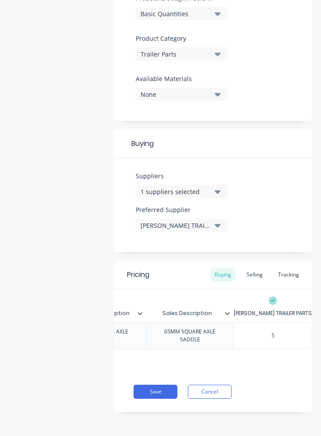
type textarea "x"
type input "5."
type textarea "x"
type input "5.9"
type textarea "x"
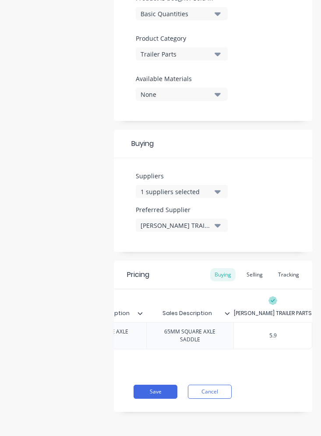
type input "5.92"
type textarea "x"
type input "5.928"
click at [222, 269] on div "Selling" at bounding box center [254, 274] width 25 height 13
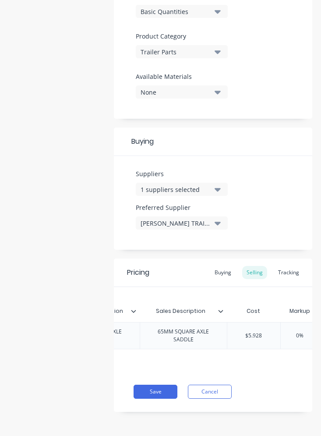
type input "0%"
click at [222, 332] on input "0%" at bounding box center [300, 336] width 44 height 8
type textarea "x"
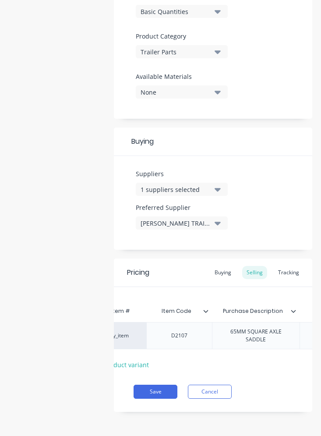
scroll to position [0, 45]
type input "40%"
click at [163, 390] on button "Save" at bounding box center [156, 392] width 44 height 14
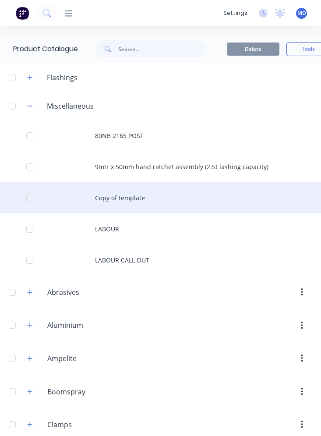
click at [113, 195] on div "Copy of template" at bounding box center [160, 197] width 321 height 31
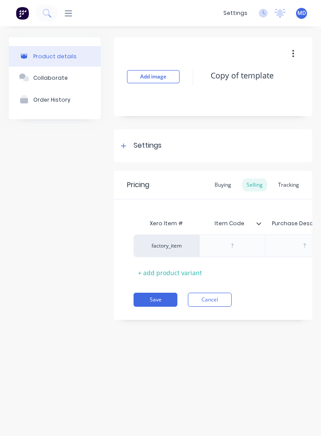
click at [222, 54] on button "button" at bounding box center [293, 54] width 21 height 16
click at [222, 76] on span "Duplicate" at bounding box center [261, 76] width 66 height 9
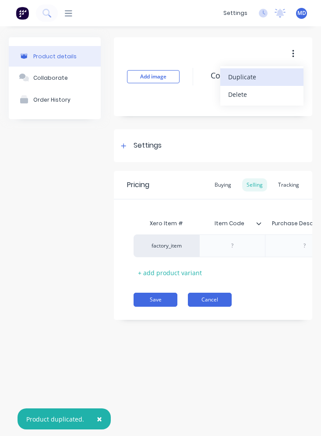
click at [214, 302] on button "Cancel" at bounding box center [210, 300] width 44 height 14
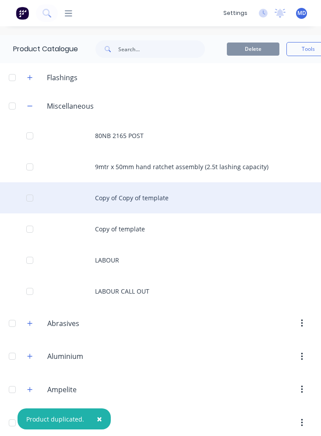
click at [145, 204] on div "Copy of Copy of template" at bounding box center [160, 197] width 321 height 31
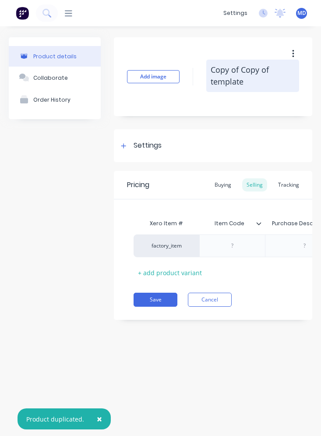
drag, startPoint x: 208, startPoint y: 71, endPoint x: 252, endPoint y: 77, distance: 44.3
click at [222, 77] on textarea "Copy of Copy of template" at bounding box center [252, 76] width 93 height 32
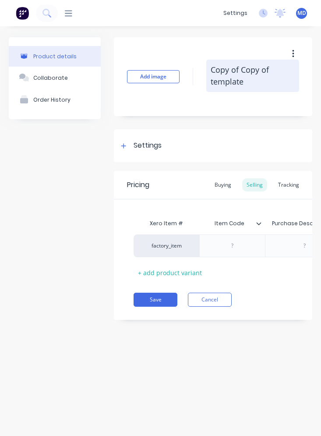
paste textarea "HUB COMPLETE (SWL 3T/PR) EA 5 STUD L/C * USE H0835A W/P SEAL *"
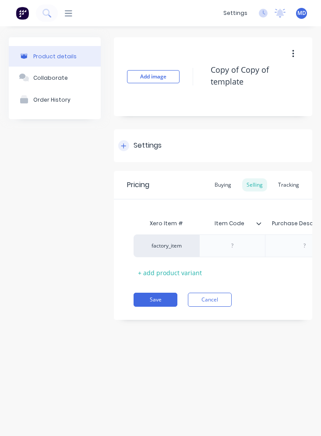
type textarea "x"
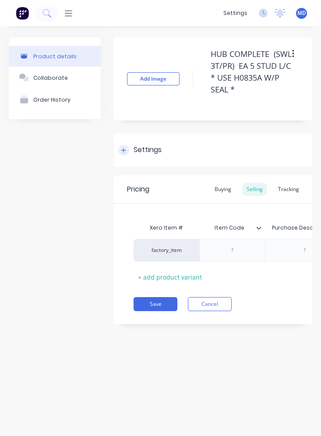
scroll to position [7, 0]
click at [222, 256] on div at bounding box center [304, 250] width 79 height 23
type textarea "HUB COMPLETE (SWL 3T/PR) EA 5 STUD L/C * USE H0835A W/P SEAL *"
type textarea "x"
type textarea "HUB COMPLETE (SWL 3T/PR) EA 5 STUD L/C * USE H0835A W/P SEAL *"
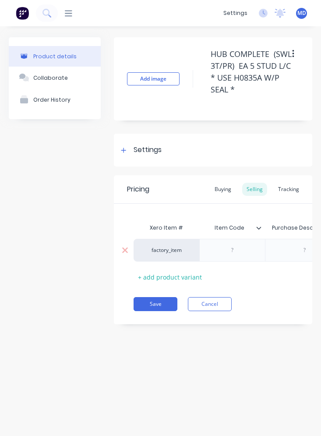
click at [222, 251] on div at bounding box center [305, 250] width 44 height 11
paste div
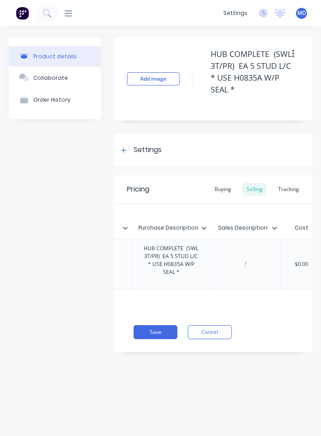
scroll to position [0, 136]
type textarea "x"
click at [222, 269] on div "Xero Item # Item Code Purchase Description Sales Description Cost Markup Price …" at bounding box center [213, 258] width 199 height 108
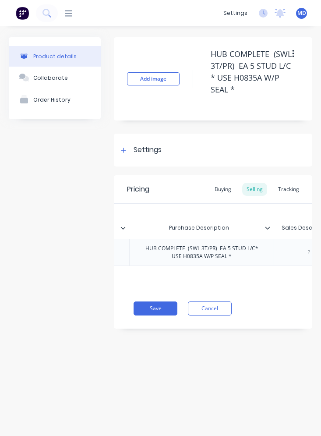
paste div
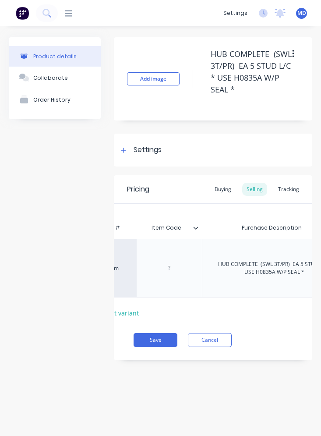
scroll to position [0, 0]
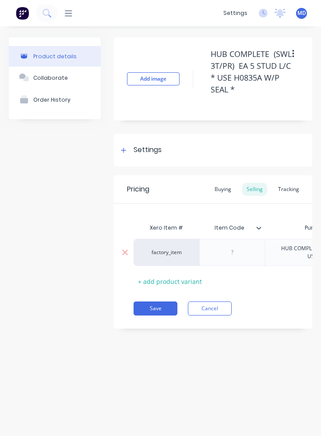
type textarea "x"
click at [222, 255] on div at bounding box center [233, 252] width 44 height 11
paste div
click at [149, 154] on div "Settings" at bounding box center [148, 150] width 28 height 11
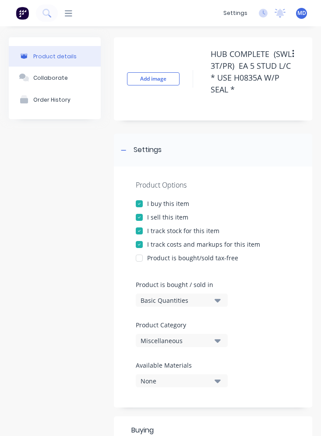
click at [173, 339] on div "Miscellaneous" at bounding box center [176, 340] width 70 height 9
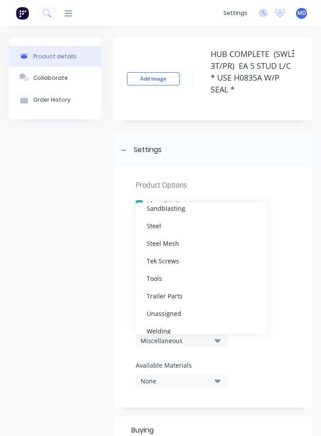
scroll to position [307, 0]
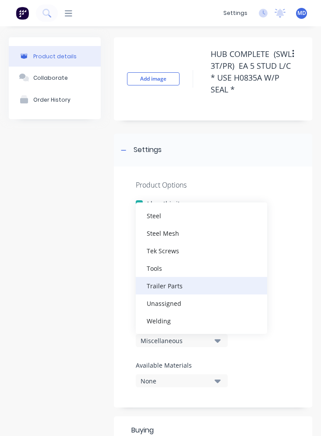
click at [170, 291] on div "Trailer Parts" at bounding box center [201, 286] width 131 height 18
type textarea "x"
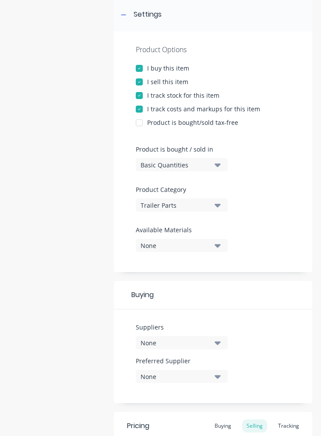
scroll to position [175, 0]
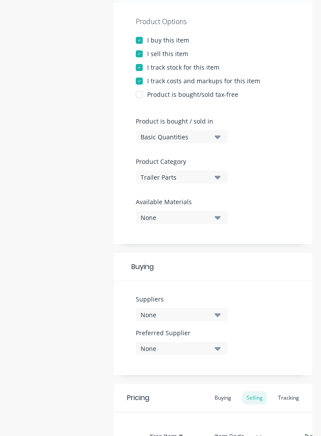
click at [195, 313] on div "None" at bounding box center [176, 314] width 70 height 9
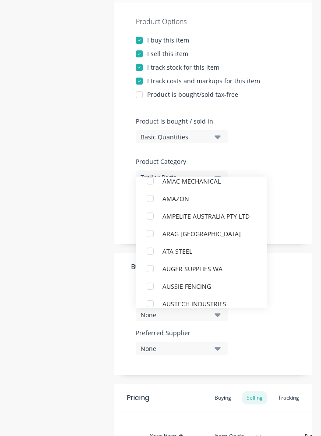
scroll to position [0, 0]
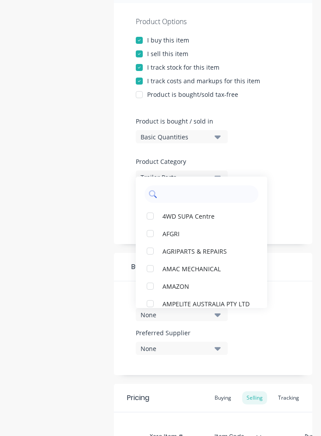
click at [186, 192] on input "text" at bounding box center [207, 194] width 93 height 18
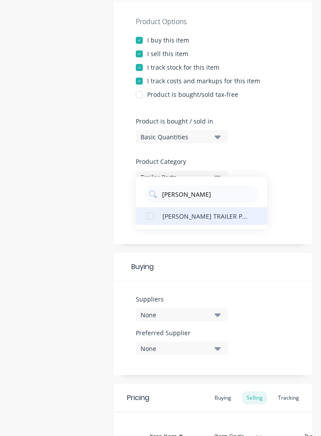
type input "[PERSON_NAME]"
click at [185, 218] on div "[PERSON_NAME] TRAILER PARTS" at bounding box center [207, 215] width 88 height 9
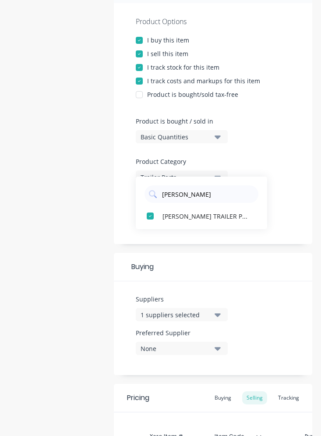
click at [207, 346] on div "None" at bounding box center [176, 348] width 70 height 9
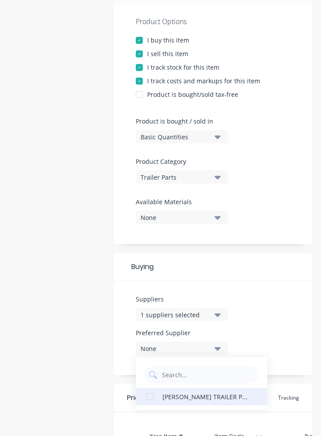
click at [189, 393] on div "[PERSON_NAME] TRAILER PARTS" at bounding box center [207, 396] width 88 height 9
type textarea "x"
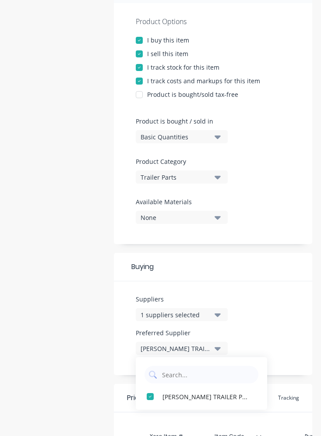
click at [222, 319] on div "Suppliers 1 suppliers selected [PERSON_NAME] Preferred Supplier [PERSON_NAME] T…" at bounding box center [213, 328] width 199 height 94
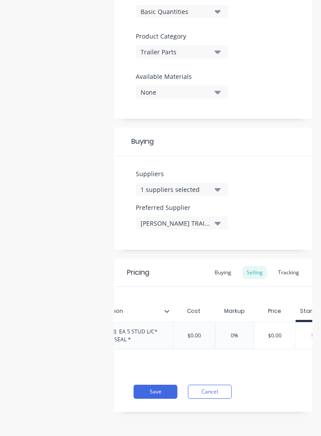
scroll to position [0, 416]
type input "$0.00"
drag, startPoint x: 170, startPoint y: 332, endPoint x: 142, endPoint y: 328, distance: 28.7
click at [144, 332] on input "$0.00" at bounding box center [166, 336] width 44 height 8
type textarea "x"
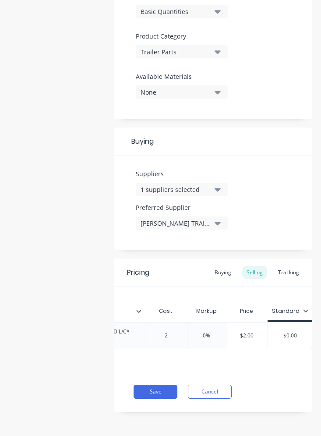
type input "20"
type textarea "x"
type input "204."
type textarea "x"
type input "204.3"
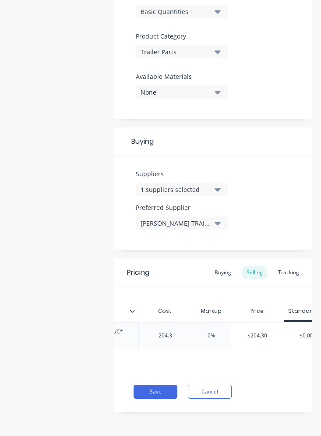
type textarea "x"
type input "204.35"
type textarea "x"
type input "204.352"
type input "0%"
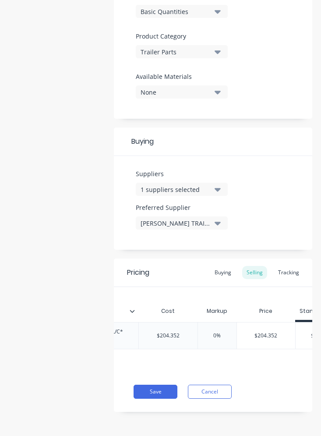
click at [209, 332] on input "0%" at bounding box center [217, 336] width 44 height 8
click at [218, 269] on div "Buying" at bounding box center [222, 272] width 25 height 13
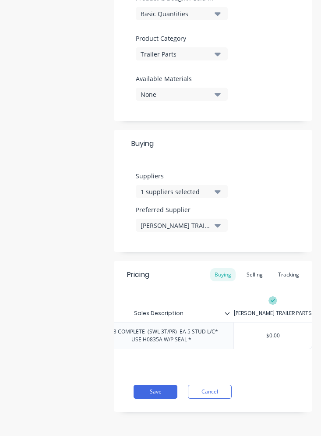
click at [222, 333] on div "$0.00" at bounding box center [273, 336] width 78 height 22
drag, startPoint x: 274, startPoint y: 328, endPoint x: 227, endPoint y: 328, distance: 46.5
click at [222, 332] on input "$0.00" at bounding box center [273, 336] width 78 height 8
click at [124, 407] on div "Pricing Buying Selling Tracking Xero Item # Item Code Purchase Description Sale…" at bounding box center [213, 336] width 199 height 151
click at [145, 390] on button "Save" at bounding box center [156, 392] width 44 height 14
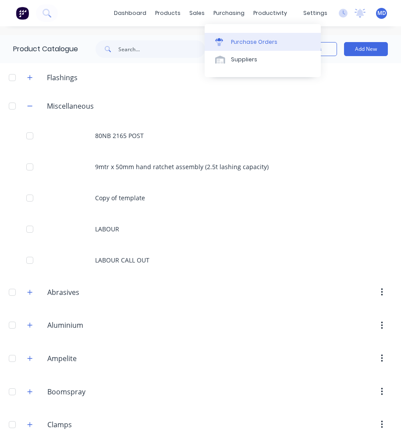
click at [222, 40] on div "Purchase Orders" at bounding box center [254, 42] width 46 height 8
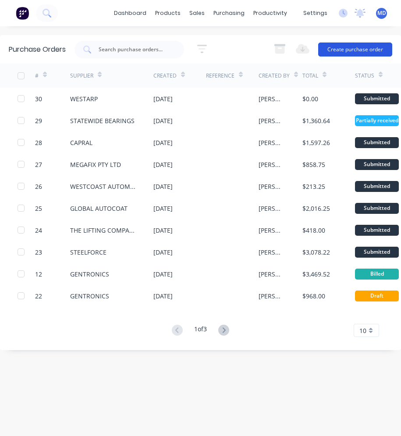
click at [222, 53] on button "Create purchase order" at bounding box center [355, 50] width 74 height 14
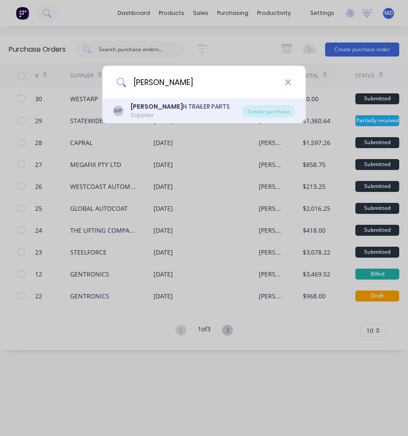
click at [194, 106] on div "[PERSON_NAME] N TRAILER PARTS" at bounding box center [180, 106] width 99 height 9
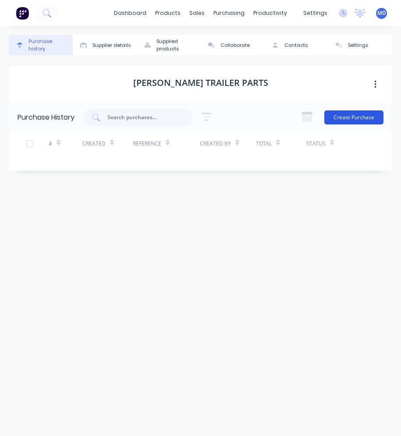
click at [222, 118] on button "Create Purchase" at bounding box center [353, 117] width 59 height 14
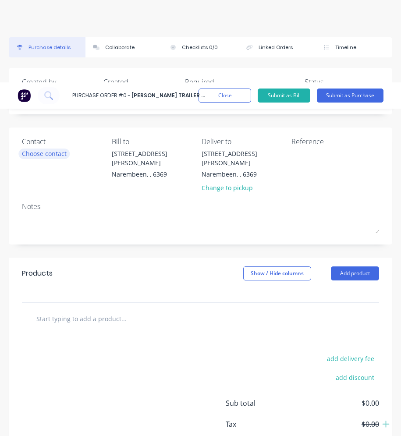
click at [28, 152] on div "Choose contact" at bounding box center [44, 153] width 45 height 9
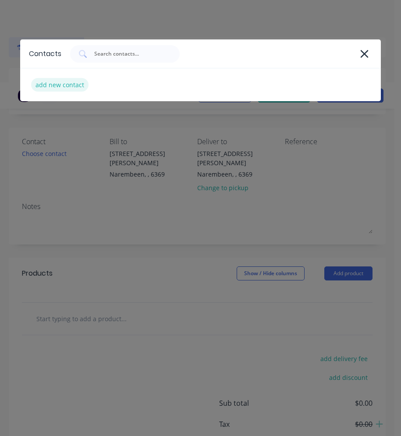
click at [61, 86] on div "add new contact" at bounding box center [59, 85] width 57 height 14
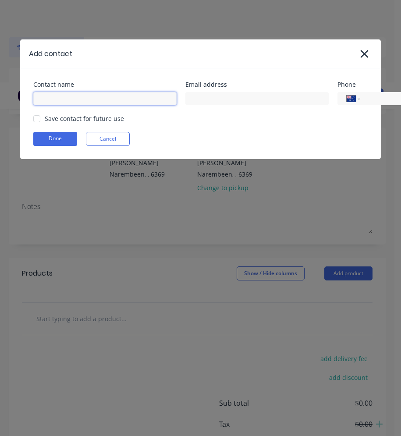
click at [72, 93] on input at bounding box center [104, 98] width 143 height 13
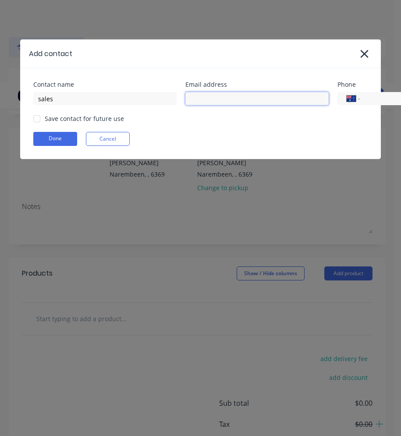
click at [206, 95] on input at bounding box center [256, 98] width 143 height 13
click at [222, 103] on input at bounding box center [256, 98] width 143 height 13
paste input "[PERSON_NAME][EMAIL_ADDRESS][DOMAIN_NAME]"
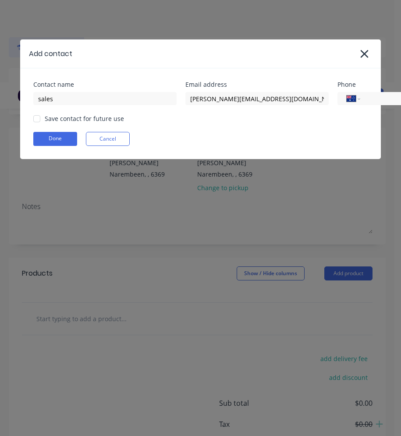
click at [60, 120] on div "Save contact for future use" at bounding box center [84, 118] width 79 height 9
click at [39, 120] on div at bounding box center [37, 119] width 18 height 18
click at [47, 141] on button "Done" at bounding box center [55, 139] width 44 height 14
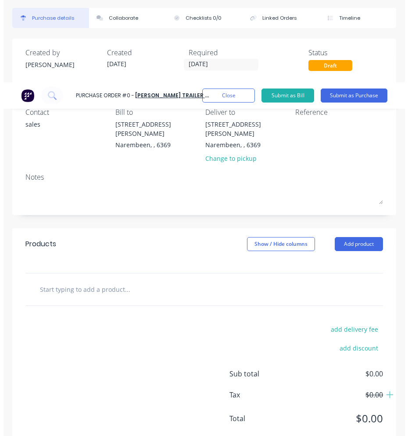
scroll to position [43, 0]
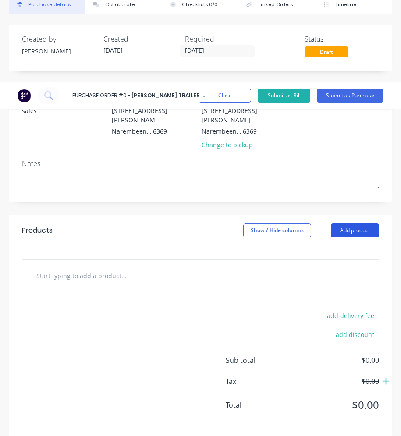
click at [222, 223] on button "Add product" at bounding box center [355, 230] width 48 height 14
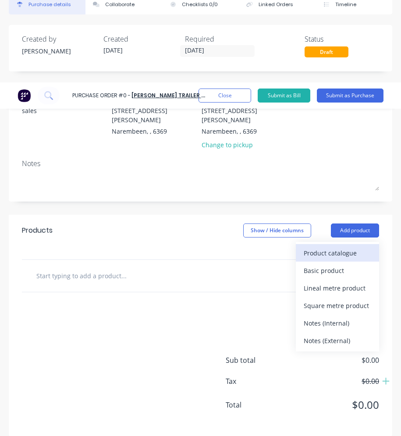
click at [222, 247] on div "Product catalogue" at bounding box center [337, 253] width 67 height 13
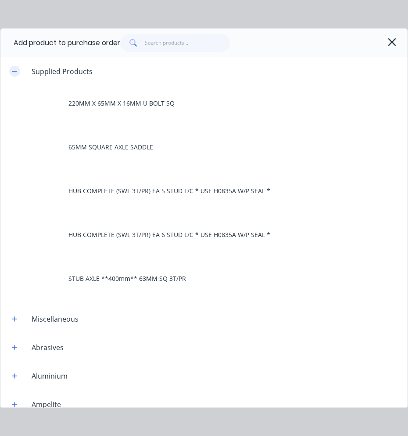
click at [14, 72] on icon "button" at bounding box center [14, 71] width 5 height 6
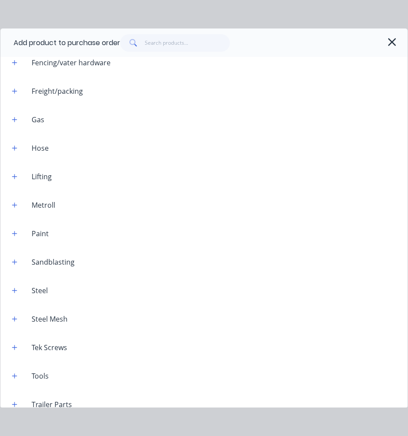
scroll to position [362, 0]
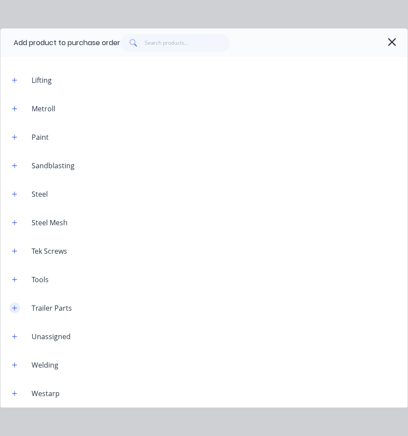
click at [19, 310] on button "button" at bounding box center [14, 307] width 11 height 11
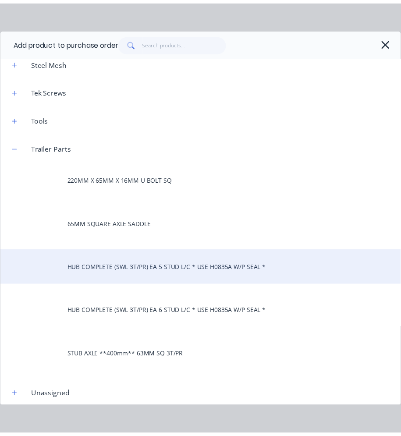
scroll to position [537, 0]
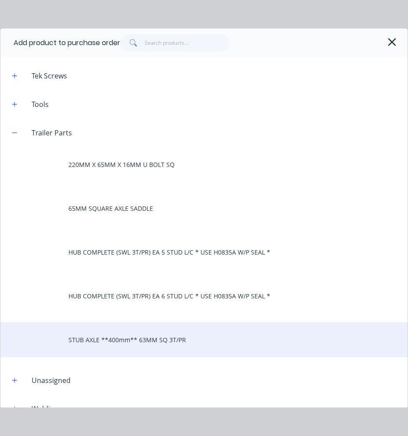
click at [103, 338] on div "STUB AXLE **400mm** 63MM SQ 3T/PR" at bounding box center [203, 339] width 407 height 35
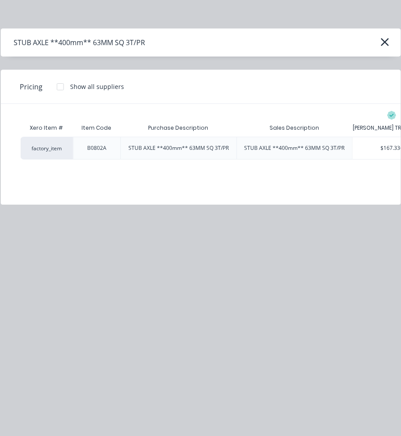
scroll to position [0, 30]
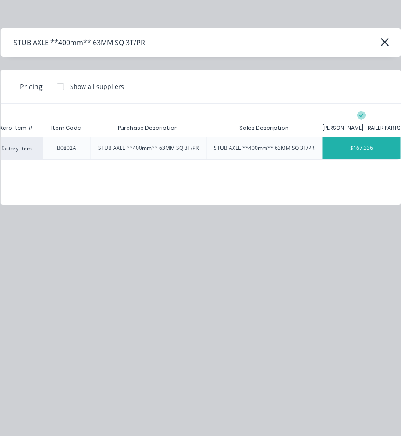
click at [222, 151] on div "$167.336" at bounding box center [362, 148] width 78 height 22
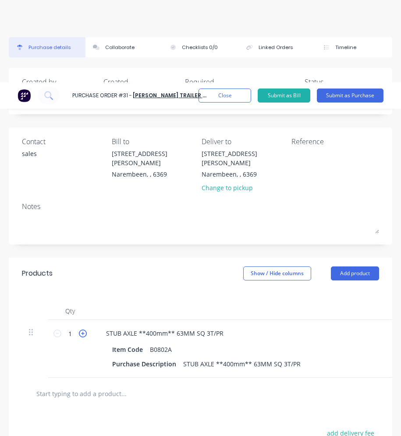
click at [82, 330] on icon at bounding box center [83, 334] width 8 height 8
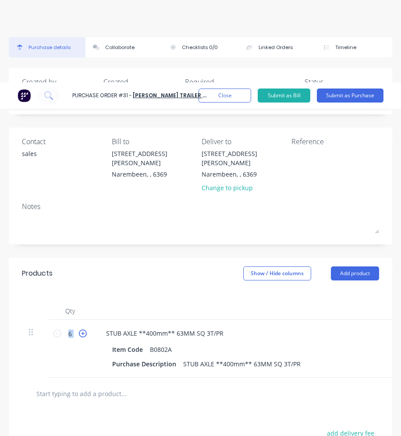
click at [82, 330] on icon at bounding box center [83, 334] width 8 height 8
click at [222, 302] on div at bounding box center [311, 311] width 438 height 18
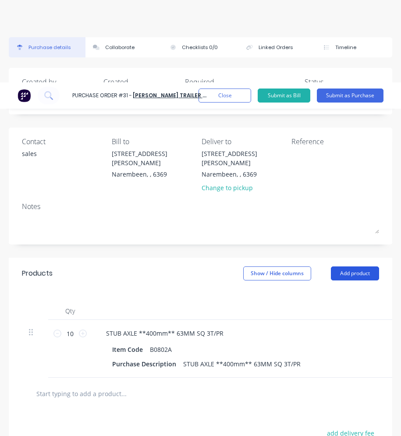
click at [222, 267] on button "Add product" at bounding box center [355, 273] width 48 height 14
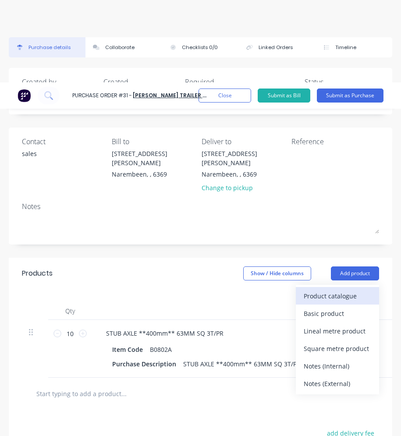
click at [222, 290] on div "Product catalogue" at bounding box center [337, 296] width 67 height 13
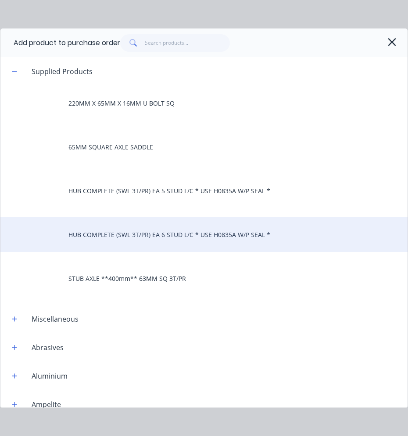
click at [171, 238] on div "HUB COMPLETE (SWL 3T/PR) EA 6 STUD L/C * USE H0835A W/P SEAL *" at bounding box center [203, 234] width 407 height 35
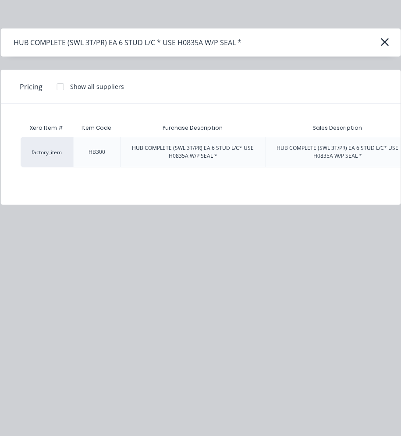
scroll to position [0, 77]
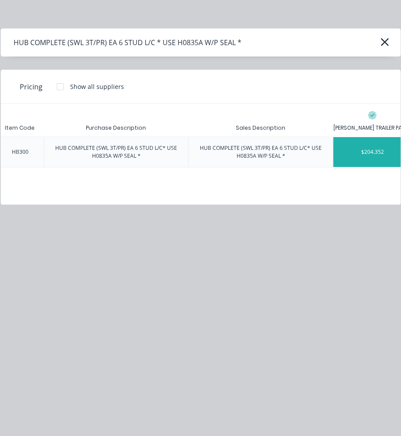
click at [222, 160] on div "$204.352" at bounding box center [372, 152] width 78 height 30
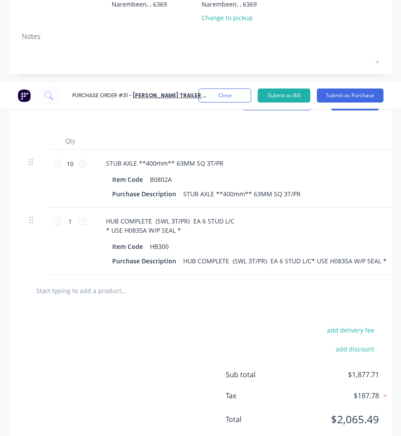
scroll to position [191, 0]
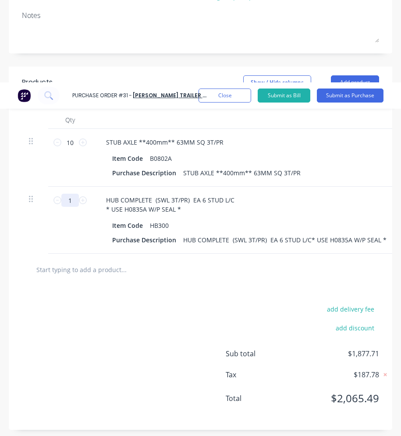
click at [76, 194] on input "1" at bounding box center [70, 200] width 18 height 13
click at [130, 286] on div "add delivery fee add discount Sub total $3,308.18 Tax $330.82 Total $3,639.00" at bounding box center [200, 358] width 383 height 144
click at [222, 77] on button "Add product" at bounding box center [355, 82] width 48 height 14
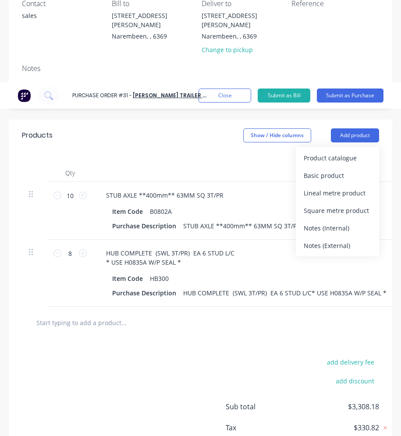
scroll to position [60, 0]
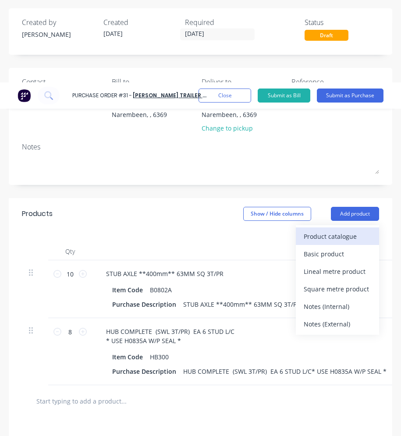
click at [222, 231] on div "Product catalogue" at bounding box center [337, 236] width 67 height 13
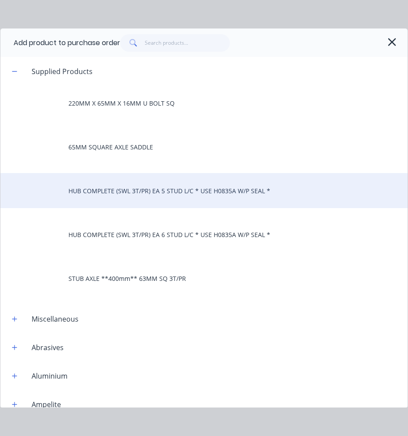
click at [170, 189] on div "HUB COMPLETE (SWL 3T/PR) EA 5 STUD L/C * USE H0835A W/P SEAL *" at bounding box center [203, 190] width 407 height 35
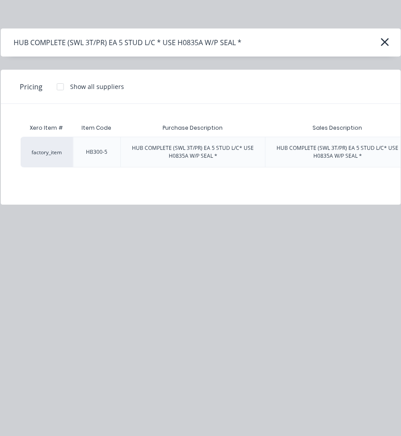
scroll to position [0, 84]
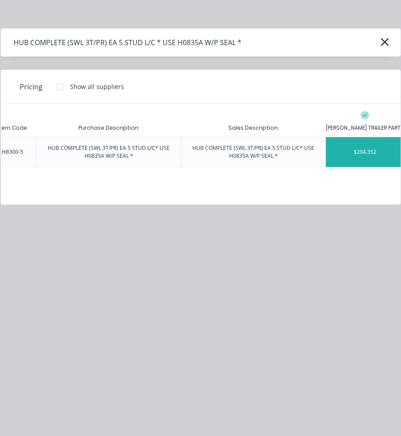
click at [222, 162] on div "$204.352" at bounding box center [365, 152] width 78 height 30
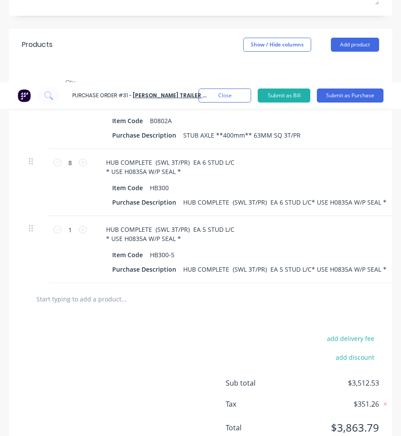
scroll to position [235, 0]
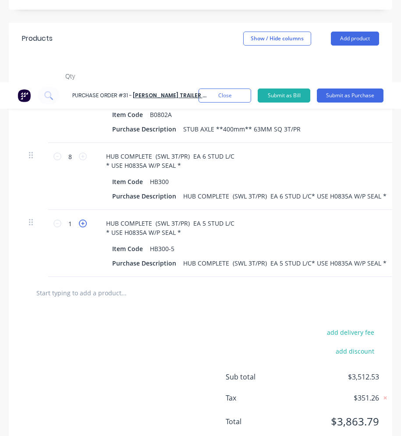
click at [82, 220] on icon at bounding box center [83, 224] width 8 height 8
click at [146, 326] on div "add delivery fee add discount Sub total $3,716.88 Tax $371.69 Total $4,088.57" at bounding box center [200, 381] width 383 height 144
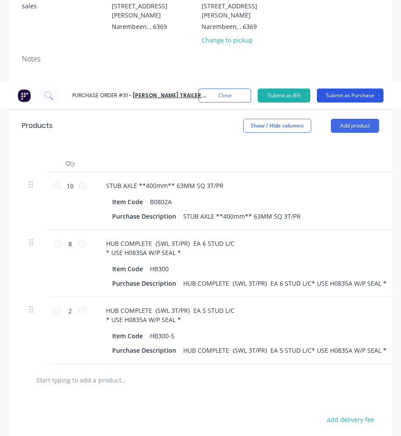
scroll to position [147, 0]
click at [222, 120] on button "Add product" at bounding box center [355, 126] width 48 height 14
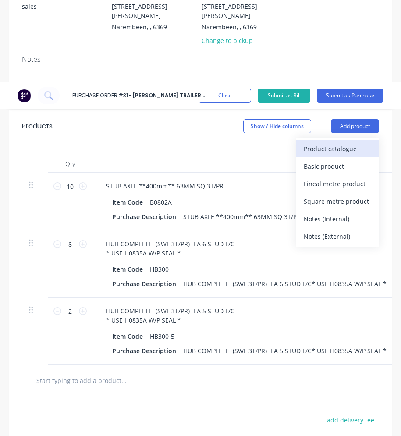
click at [222, 142] on div "Product catalogue" at bounding box center [337, 148] width 67 height 13
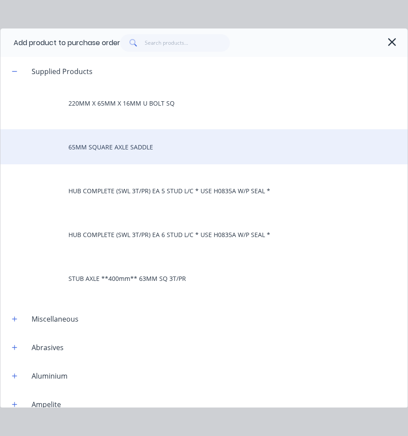
click at [139, 149] on div "65MM SQUARE AXLE SADDLE" at bounding box center [203, 146] width 407 height 35
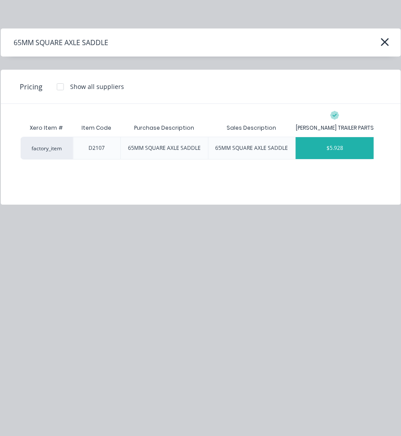
click at [222, 147] on div "$5.928" at bounding box center [335, 148] width 78 height 22
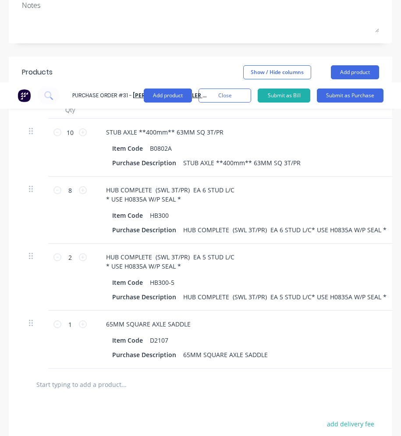
scroll to position [279, 0]
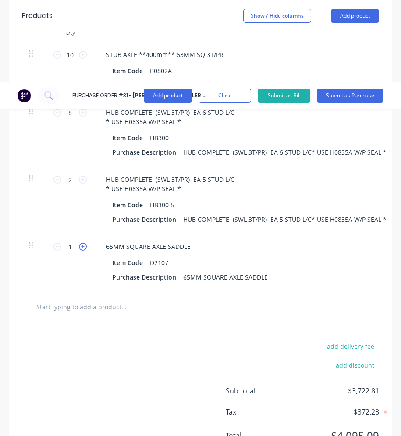
click at [82, 243] on icon at bounding box center [83, 247] width 8 height 8
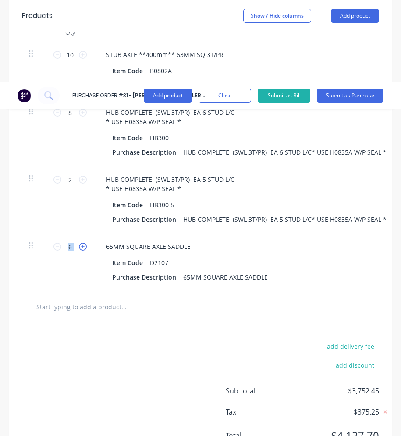
click at [82, 243] on icon at bounding box center [83, 247] width 8 height 8
drag, startPoint x: 82, startPoint y: 237, endPoint x: 58, endPoint y: 239, distance: 24.2
click at [58, 243] on icon at bounding box center [57, 247] width 8 height 8
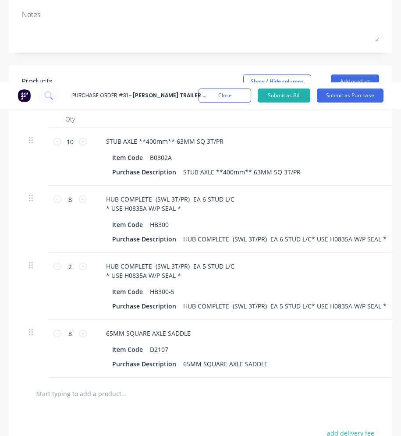
scroll to position [191, 0]
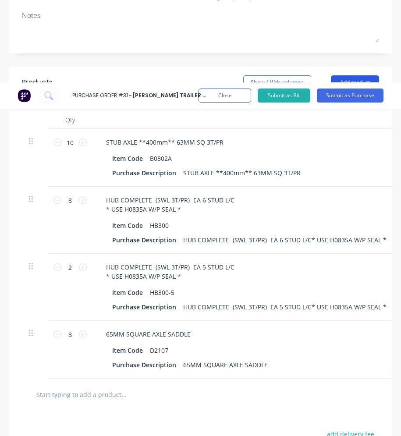
click at [222, 75] on button "Add product" at bounding box center [355, 82] width 48 height 14
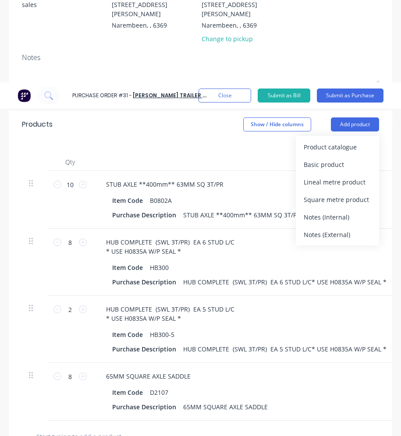
scroll to position [103, 0]
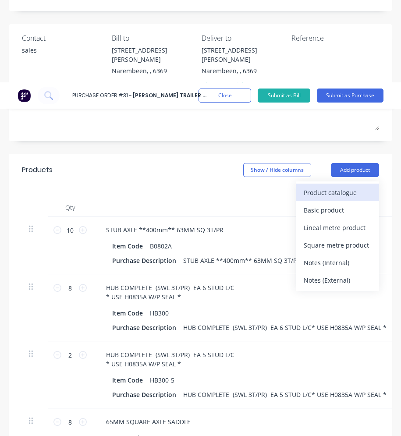
click at [222, 186] on div "Product catalogue" at bounding box center [337, 192] width 67 height 13
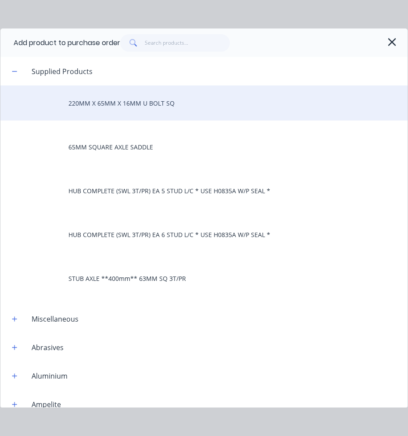
click at [152, 110] on div "220MM X 65MM X 16MM U BOLT SQ" at bounding box center [203, 102] width 407 height 35
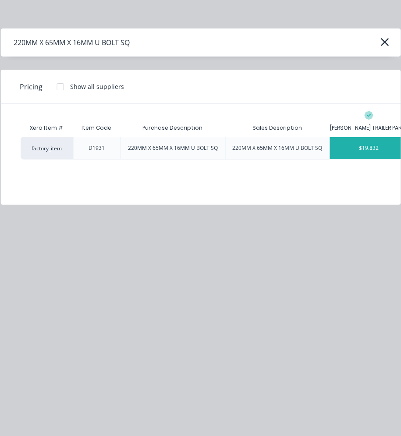
click at [222, 153] on div "$19.832" at bounding box center [369, 148] width 78 height 22
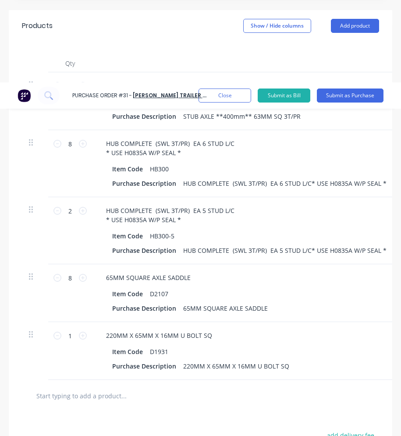
scroll to position [323, 0]
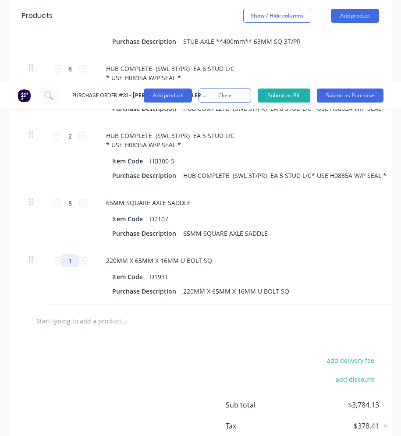
click at [71, 254] on input "1" at bounding box center [70, 260] width 18 height 13
click at [94, 366] on div "add delivery fee add discount Sub total $4,081.61 Tax $408.16 Total $4,489.77" at bounding box center [200, 409] width 383 height 144
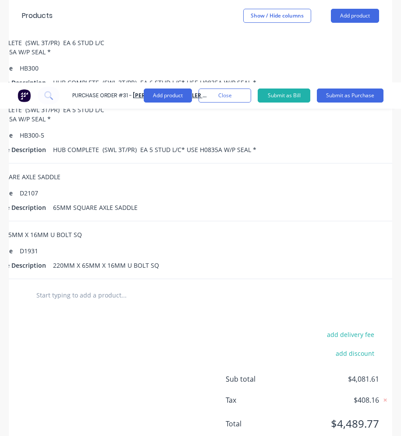
scroll to position [374, 0]
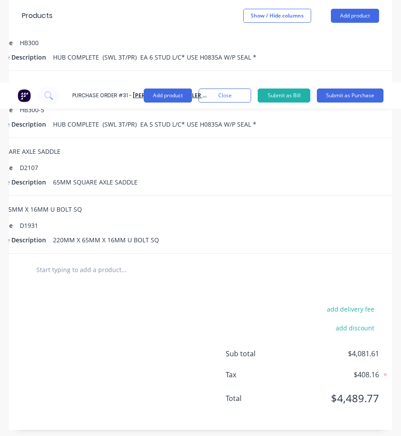
click at [151, 356] on div "add delivery fee add discount Sub total $4,081.61 Tax $408.16 Total $4,489.77" at bounding box center [200, 358] width 383 height 144
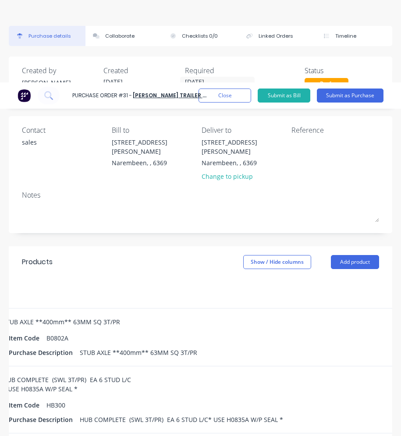
scroll to position [0, 0]
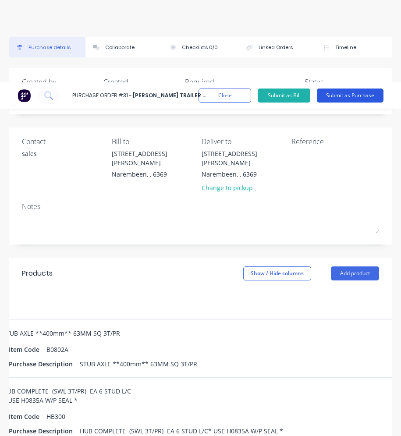
click at [222, 93] on button "Submit as Purchase" at bounding box center [350, 96] width 67 height 14
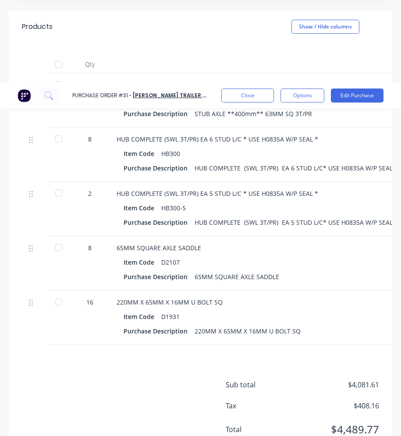
scroll to position [219, 0]
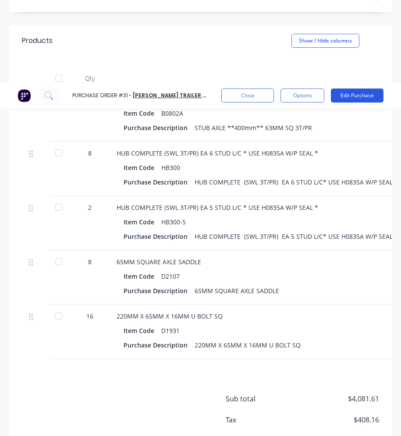
click at [222, 93] on button "Edit Purchase" at bounding box center [357, 96] width 53 height 14
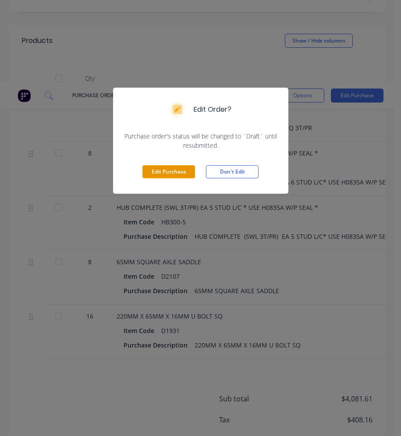
click at [182, 173] on button "Edit Purchase" at bounding box center [168, 171] width 53 height 13
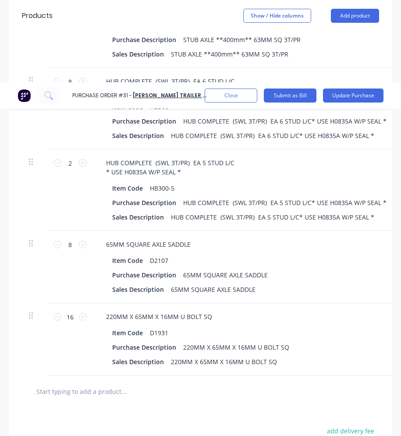
scroll to position [446, 0]
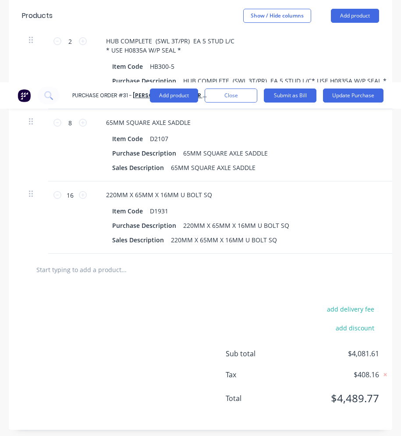
click at [100, 268] on input "text" at bounding box center [101, 270] width 131 height 18
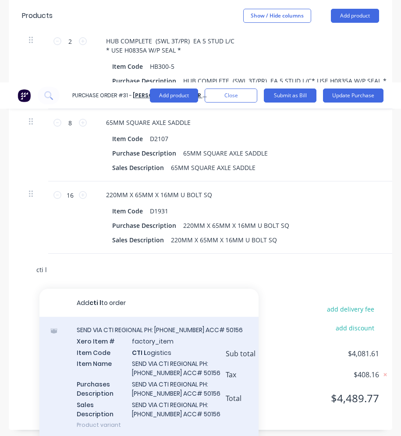
scroll to position [24, 0]
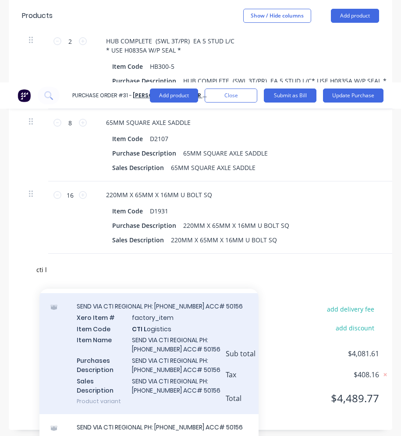
click at [155, 340] on div "SEND VIA CTI REGIONAL PH: [PHONE_NUMBER] ACC# 50156 Xero Item # factory_item It…" at bounding box center [148, 353] width 219 height 121
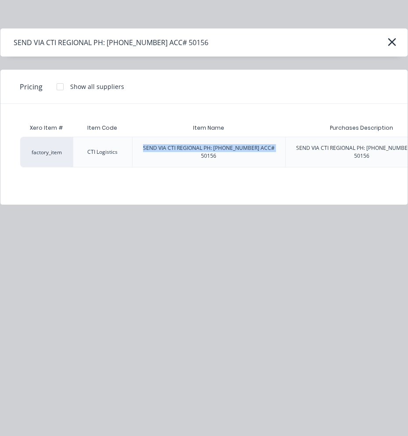
drag, startPoint x: 145, startPoint y: 149, endPoint x: 274, endPoint y: 148, distance: 129.7
click at [222, 148] on div "SEND VIA CTI REGIONAL PH: [PHONE_NUMBER] ACC# 50156" at bounding box center [208, 152] width 152 height 30
drag, startPoint x: 274, startPoint y: 148, endPoint x: 267, endPoint y: 148, distance: 7.0
copy div "SEND VIA CTI REGIONAL PH: [PHONE_NUMBER] ACC# 50156"
click at [222, 45] on icon "button" at bounding box center [391, 42] width 9 height 12
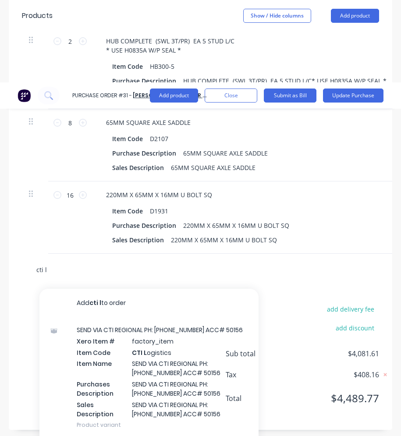
drag, startPoint x: 56, startPoint y: 268, endPoint x: 10, endPoint y: 263, distance: 46.7
click at [10, 263] on div "cti l Add cti l to order SEND VIA CTI REGIONAL PH: [PHONE_NUMBER] ACC# 50156 Xe…" at bounding box center [200, 270] width 383 height 32
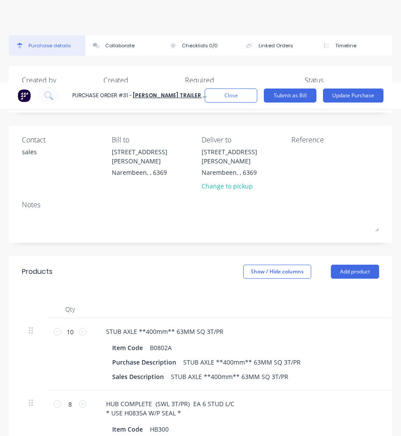
scroll to position [0, 0]
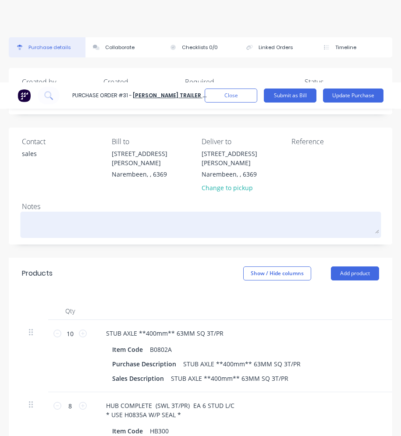
click at [39, 214] on textarea at bounding box center [200, 224] width 357 height 20
paste textarea "SEND VIA CTI REGIONAL PH: [PHONE_NUMBER] ACC# 50156"
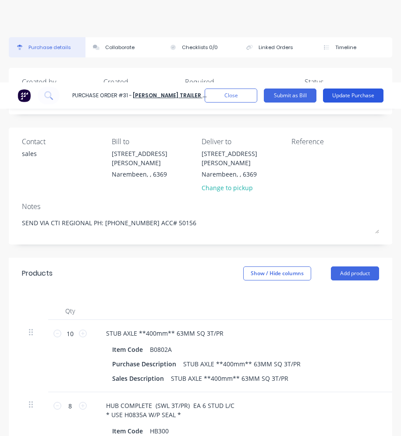
click at [222, 98] on button "Update Purchase" at bounding box center [353, 96] width 60 height 14
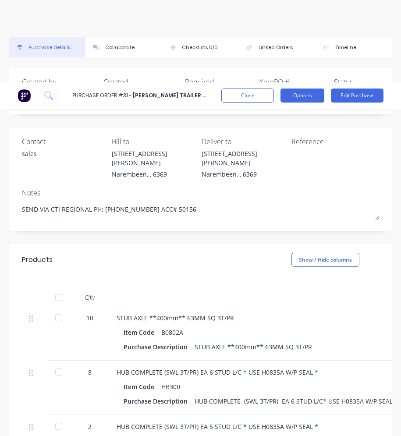
click at [222, 98] on button "Options" at bounding box center [302, 96] width 44 height 14
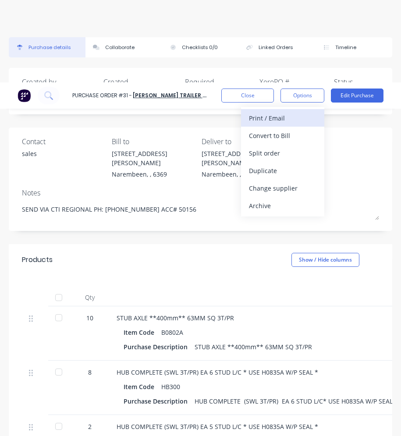
click at [222, 113] on div "Print / Email" at bounding box center [282, 118] width 67 height 13
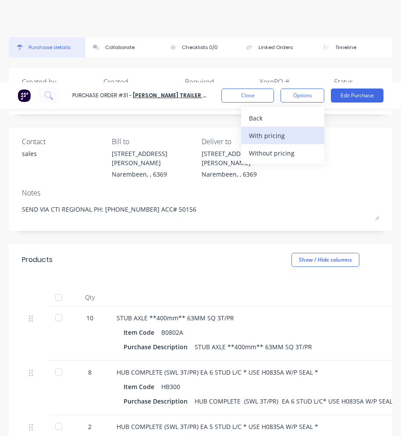
click at [222, 138] on div "With pricing" at bounding box center [282, 135] width 67 height 13
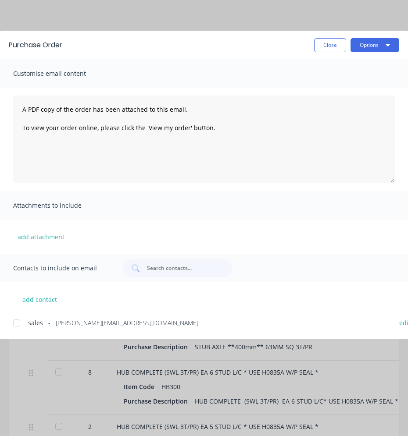
click at [20, 321] on div at bounding box center [17, 323] width 18 height 18
click at [222, 41] on button "Options" at bounding box center [374, 45] width 49 height 14
click at [222, 81] on div "Print" at bounding box center [356, 84] width 67 height 13
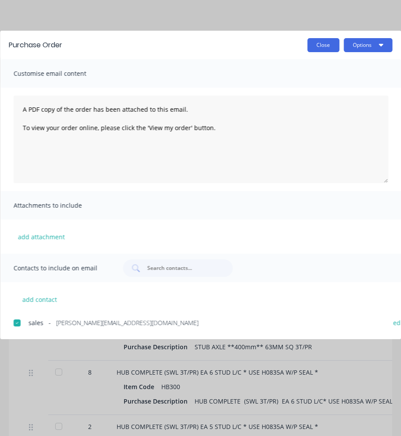
click at [222, 42] on button "Close" at bounding box center [323, 45] width 32 height 14
